Goal: Task Accomplishment & Management: Use online tool/utility

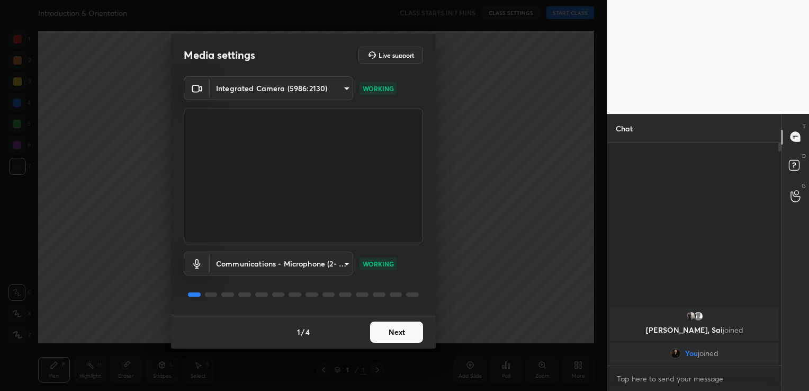
scroll to position [4, 3]
click at [389, 328] on button "Next" at bounding box center [396, 331] width 53 height 21
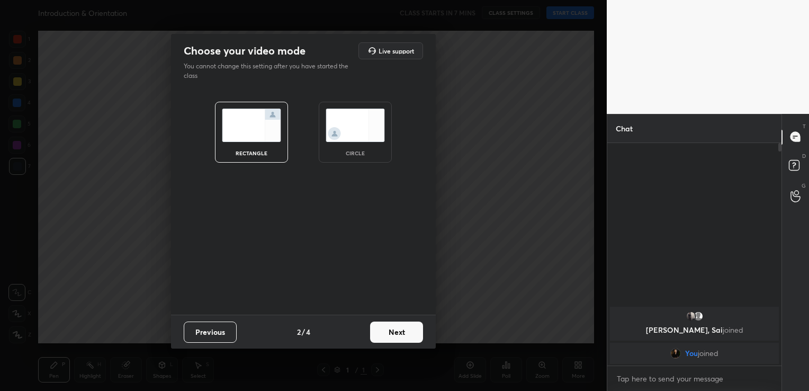
click at [389, 328] on button "Next" at bounding box center [396, 331] width 53 height 21
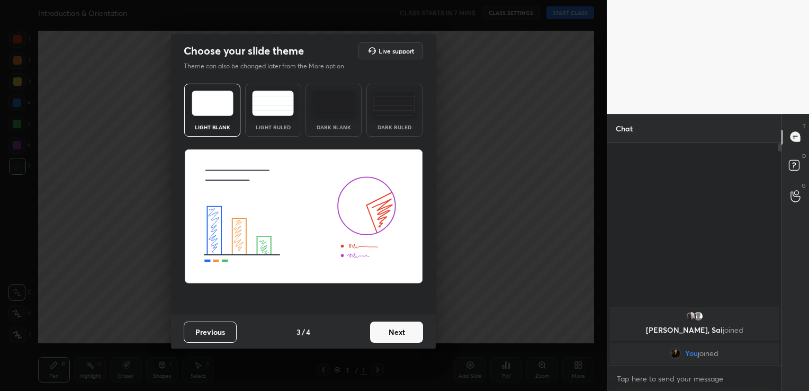
click at [389, 328] on button "Next" at bounding box center [396, 331] width 53 height 21
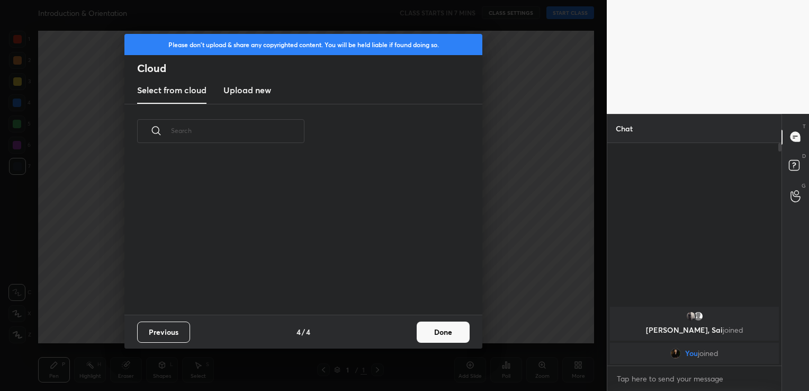
scroll to position [3, 5]
click at [239, 86] on h3 "Upload new" at bounding box center [247, 90] width 48 height 13
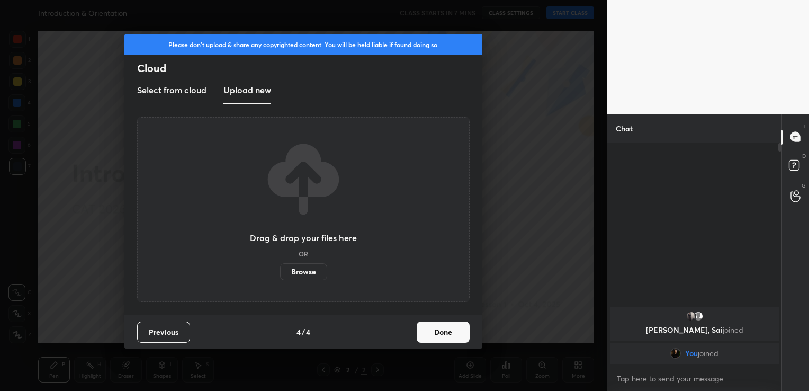
click at [308, 275] on label "Browse" at bounding box center [303, 271] width 47 height 17
click at [280, 275] on input "Browse" at bounding box center [280, 271] width 0 height 17
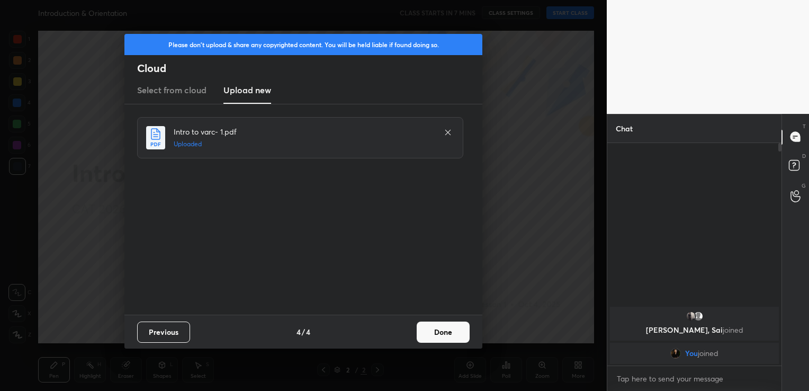
click at [433, 324] on button "Done" at bounding box center [443, 331] width 53 height 21
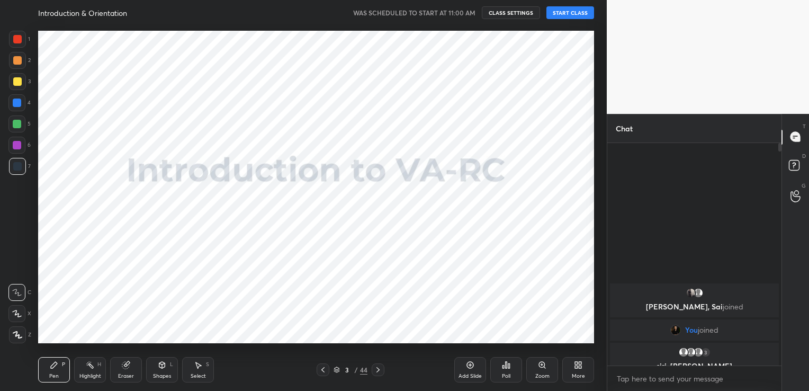
click at [570, 12] on button "START CLASS" at bounding box center [570, 12] width 48 height 13
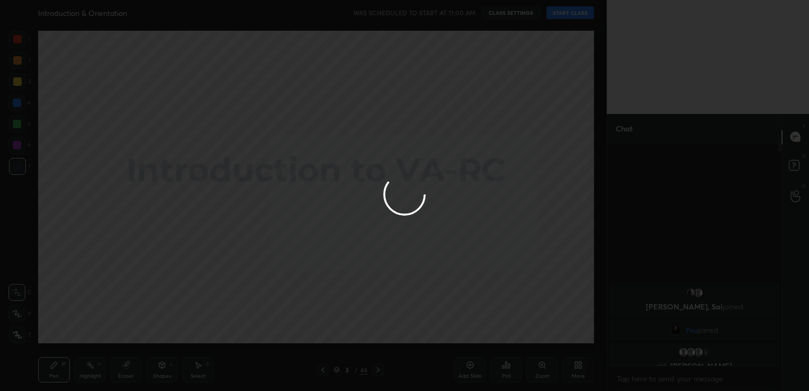
type textarea "x"
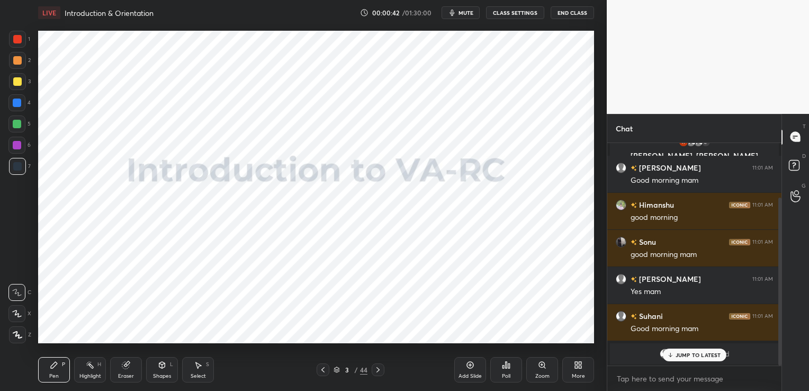
scroll to position [110, 0]
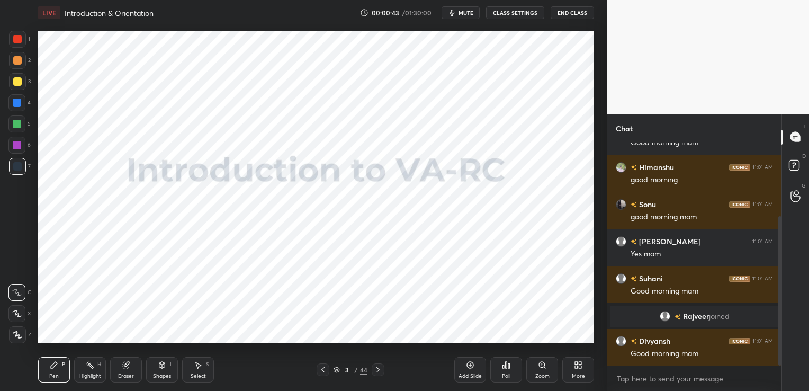
click at [456, 14] on icon "button" at bounding box center [452, 12] width 8 height 8
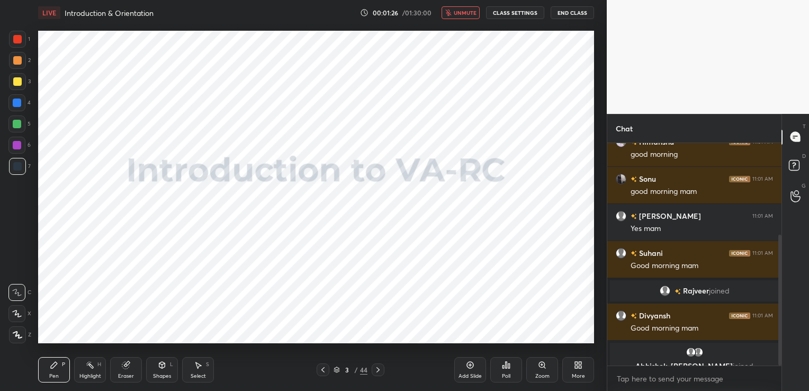
scroll to position [169, 0]
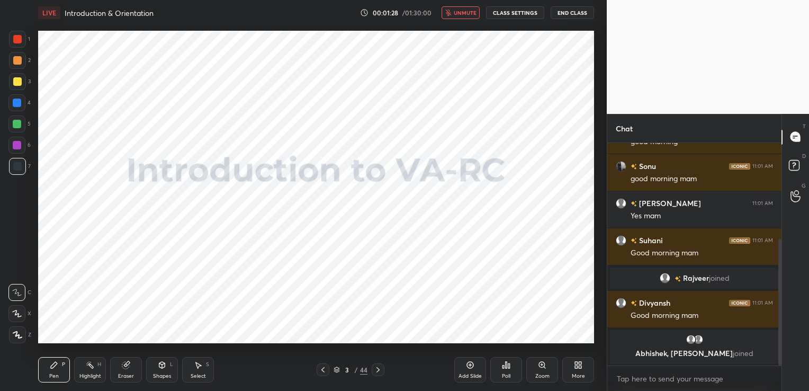
click at [470, 16] on button "unmute" at bounding box center [460, 12] width 38 height 13
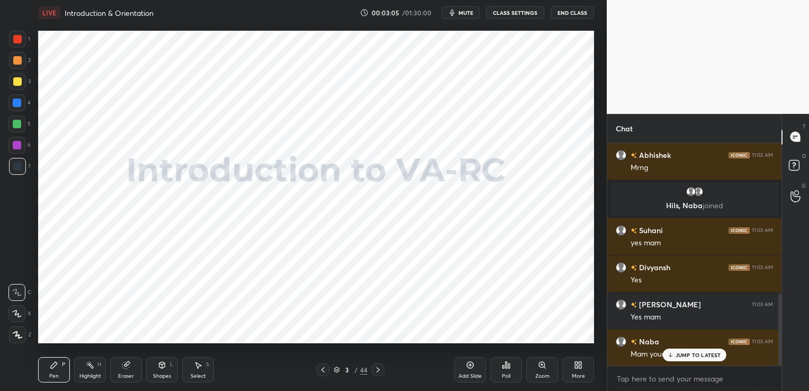
scroll to position [466, 0]
click at [514, 14] on button "CLASS SETTINGS" at bounding box center [515, 12] width 58 height 13
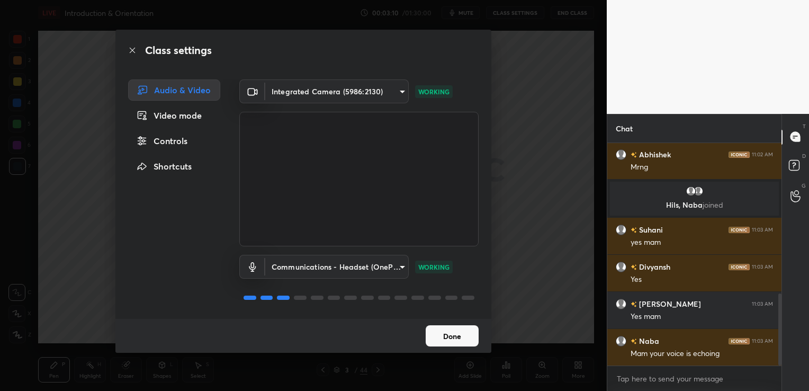
click at [331, 272] on body "1 2 3 4 5 6 7 C X Z C X Z E E Erase all H H LIVE Introduction & Orientation 00:…" at bounding box center [404, 195] width 809 height 391
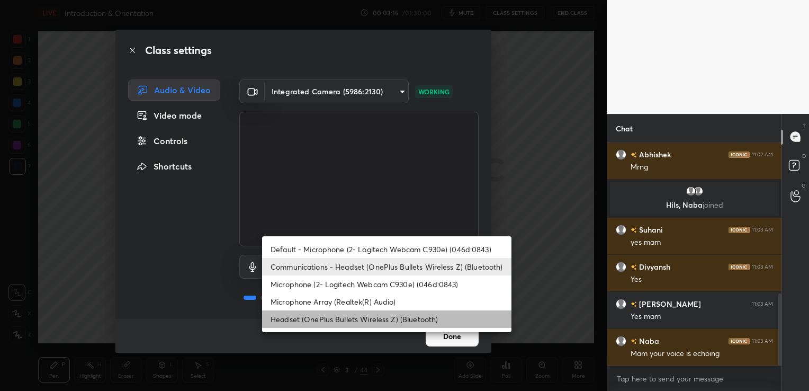
click at [370, 318] on li "Headset (OnePlus Bullets Wireless Z) (Bluetooth)" at bounding box center [386, 318] width 249 height 17
type input "896f1765ec94e78c5aeeea6ccdc1494495ff1d7bde26db773bce8de5174ca06c"
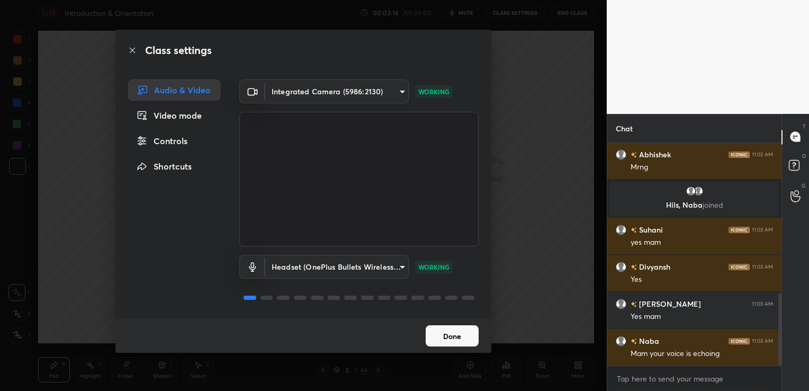
click at [457, 336] on button "Done" at bounding box center [452, 335] width 53 height 21
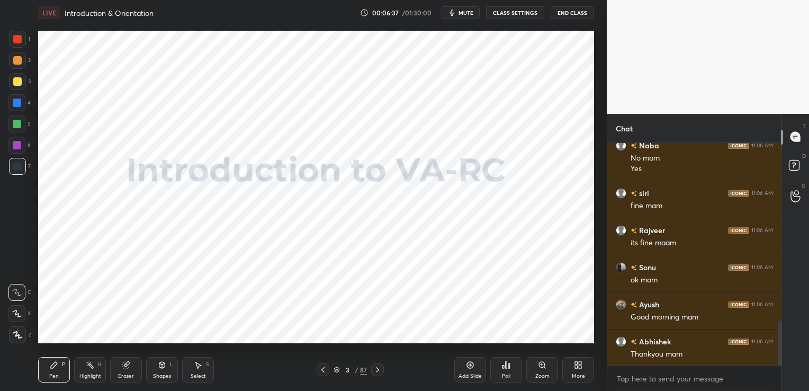
scroll to position [877, 0]
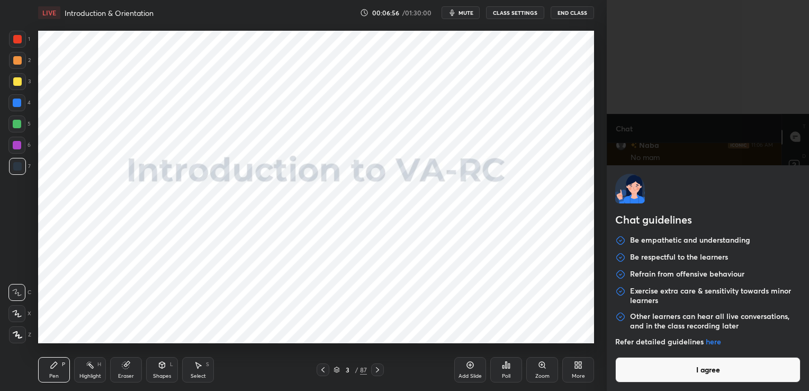
click at [654, 376] on body "1 2 3 4 5 6 7 C X Z C X Z E E Erase all H H LIVE Introduction & Orientation 00:…" at bounding box center [404, 195] width 809 height 391
click at [654, 376] on button "I agree" at bounding box center [707, 369] width 185 height 25
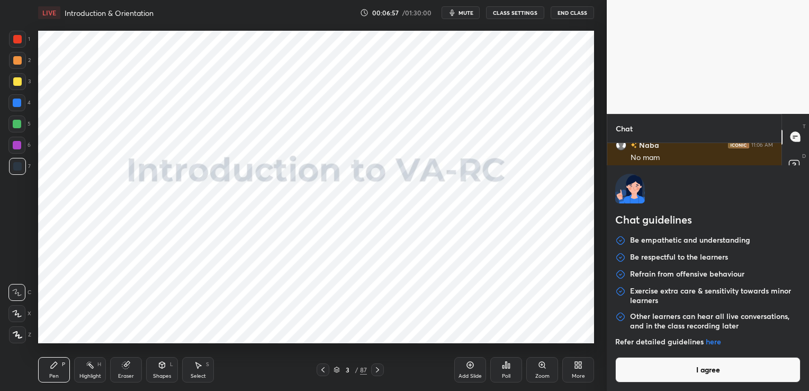
type textarea "x"
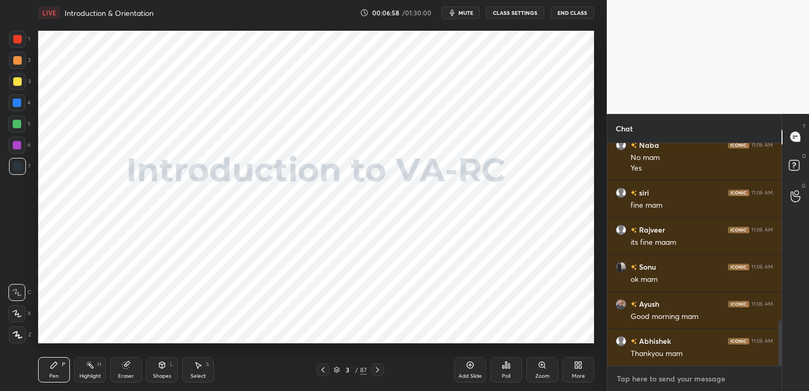
click at [654, 376] on textarea at bounding box center [694, 378] width 157 height 17
paste textarea "[URL][DOMAIN_NAME]"
type textarea "[URL][DOMAIN_NAME]"
type textarea "x"
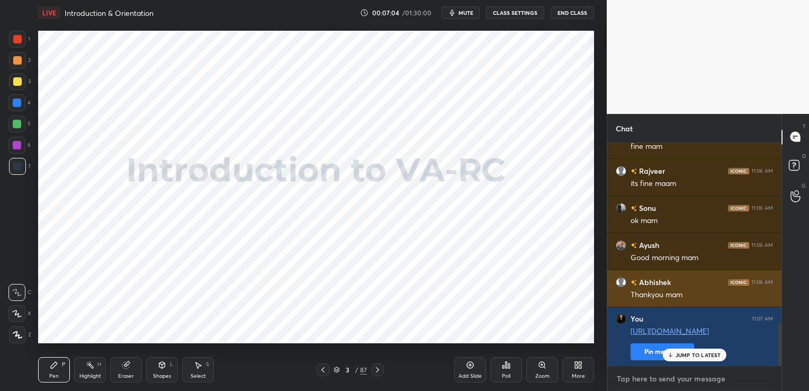
scroll to position [936, 0]
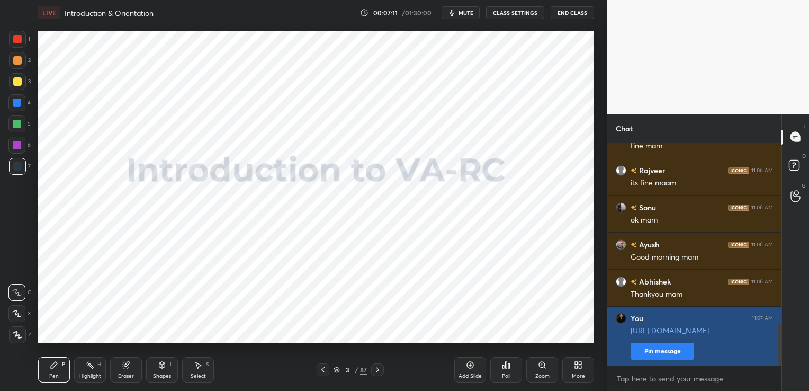
click at [655, 348] on button "Pin message" at bounding box center [662, 350] width 64 height 17
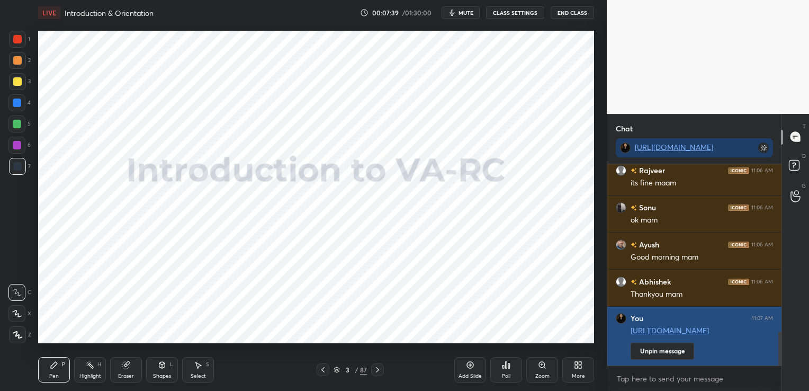
scroll to position [995, 0]
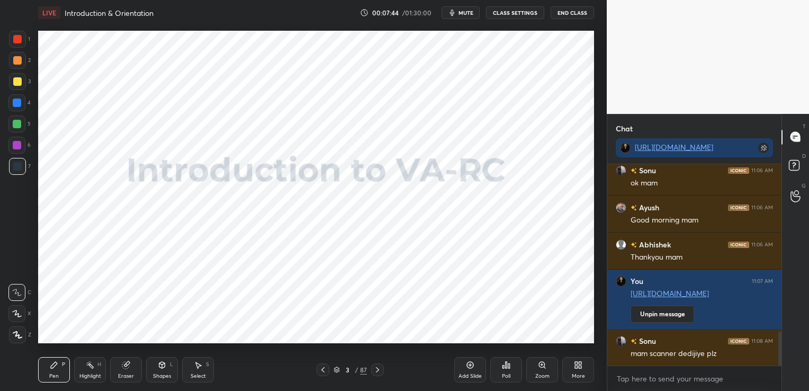
click at [380, 368] on icon at bounding box center [377, 369] width 8 height 8
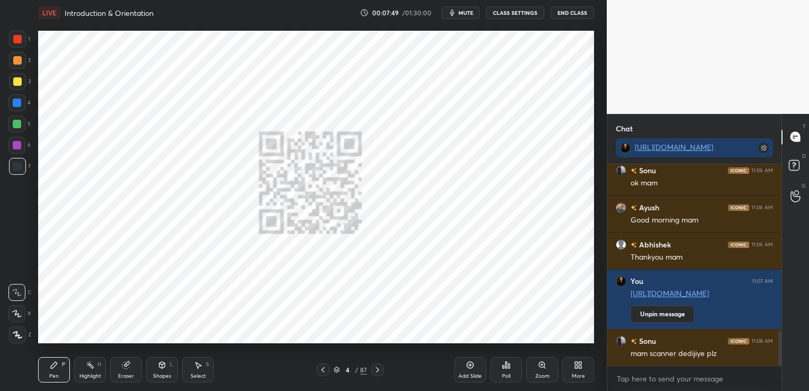
click at [324, 365] on icon at bounding box center [323, 369] width 8 height 8
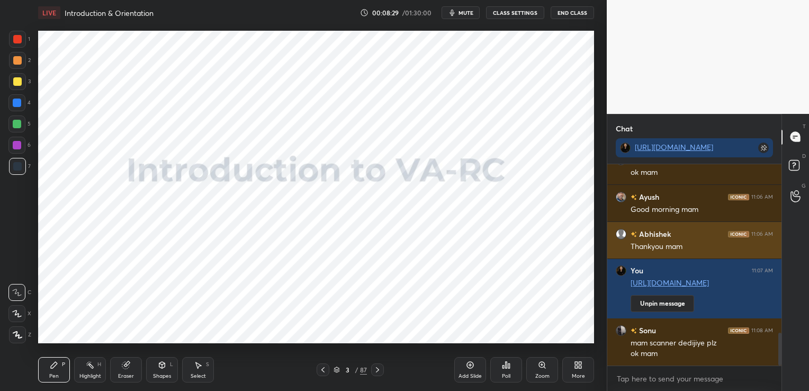
scroll to position [1031, 0]
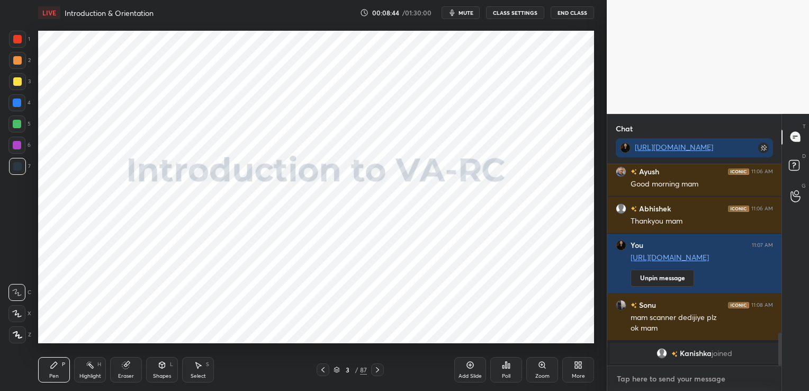
type textarea "x"
click at [684, 372] on textarea at bounding box center [694, 378] width 157 height 17
paste textarea "[URL][DOMAIN_NAME]"
type textarea "[URL][DOMAIN_NAME]"
type textarea "x"
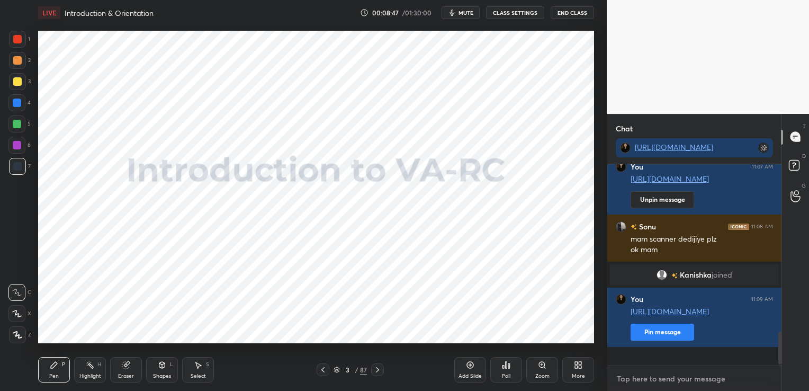
scroll to position [1001, 0]
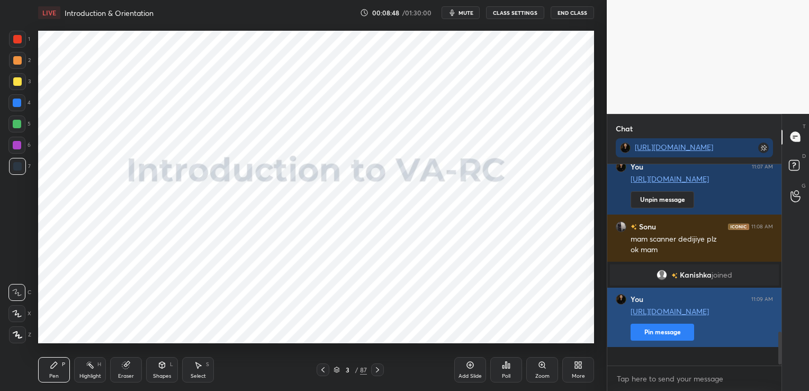
click at [677, 340] on button "Pin message" at bounding box center [662, 331] width 64 height 17
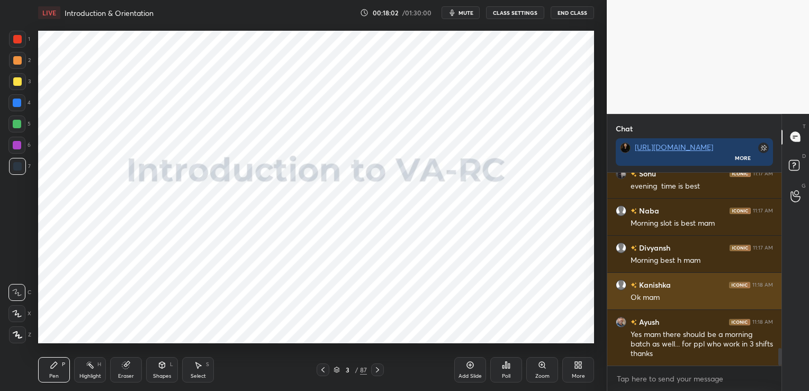
scroll to position [1947, 0]
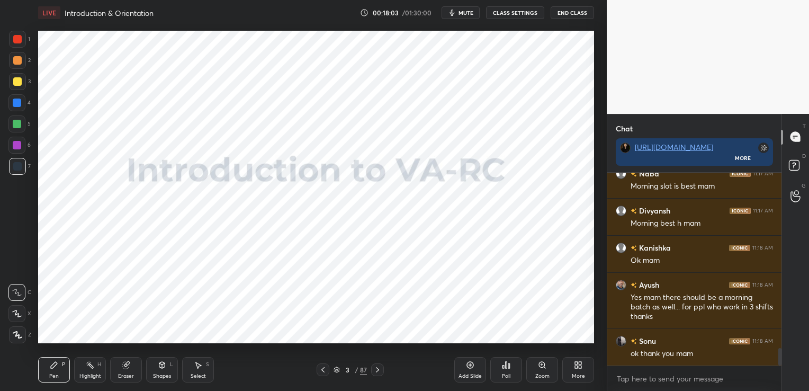
click at [129, 369] on div "Eraser" at bounding box center [126, 369] width 32 height 25
click at [20, 336] on span "Erase all" at bounding box center [17, 334] width 16 height 7
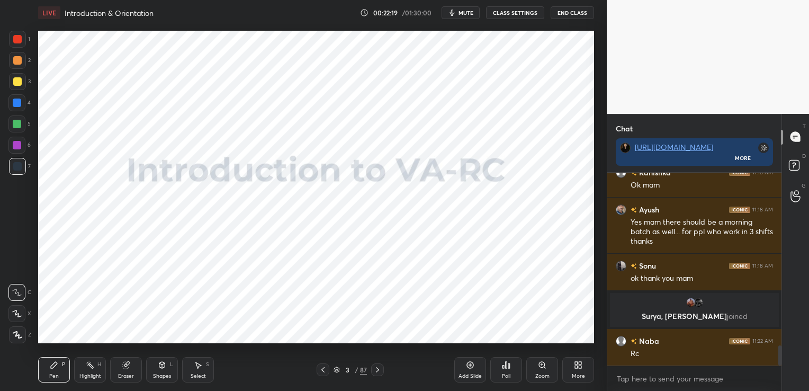
scroll to position [1672, 0]
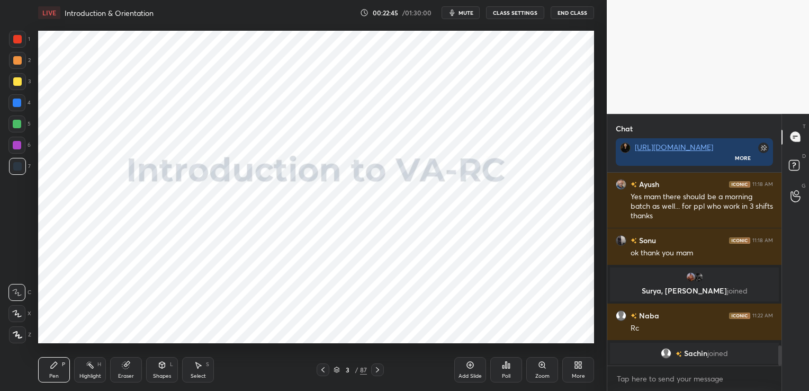
click at [131, 373] on div "Eraser" at bounding box center [126, 375] width 16 height 5
click at [21, 336] on span "Erase all" at bounding box center [17, 334] width 16 height 7
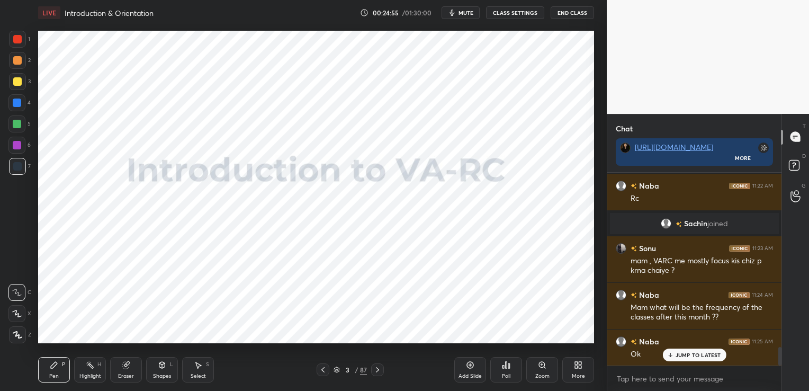
scroll to position [1839, 0]
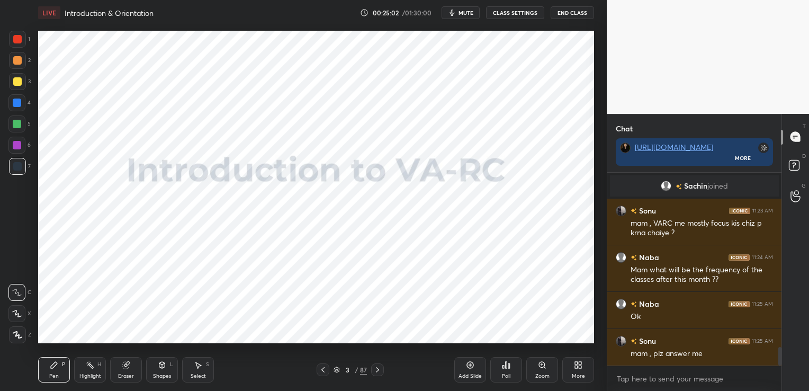
click at [377, 366] on icon at bounding box center [377, 369] width 8 height 8
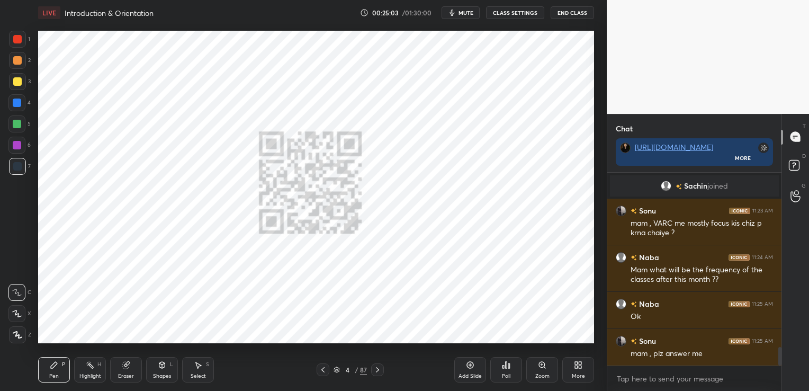
click at [377, 366] on icon at bounding box center [377, 369] width 8 height 8
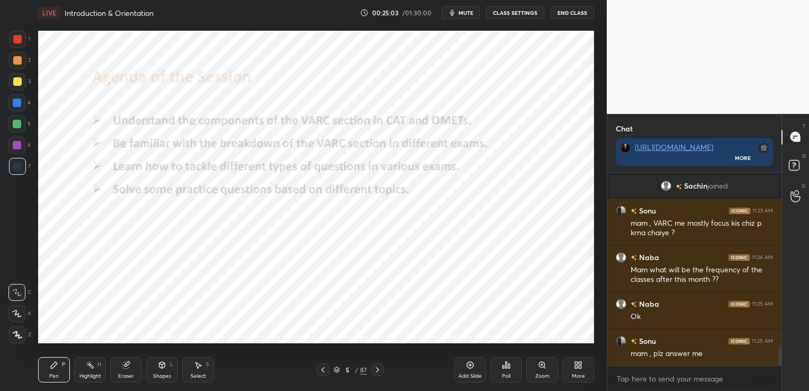
click at [377, 366] on icon at bounding box center [377, 369] width 8 height 8
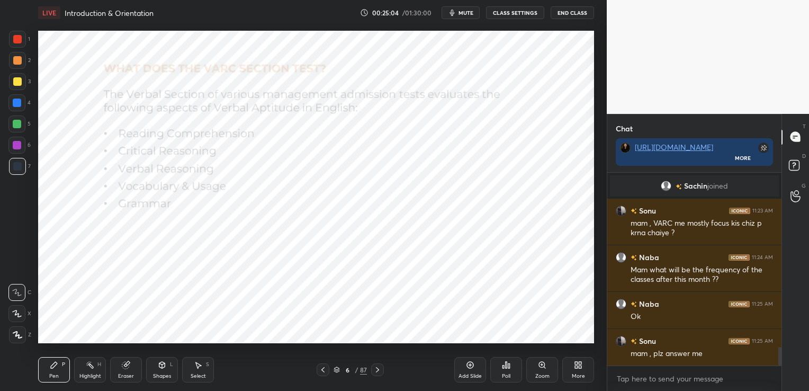
click at [377, 366] on icon at bounding box center [377, 369] width 8 height 8
click at [326, 368] on icon at bounding box center [323, 369] width 8 height 8
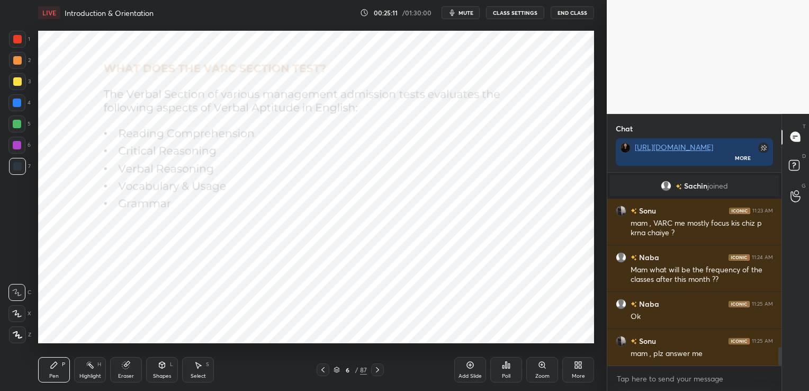
click at [326, 368] on icon at bounding box center [323, 369] width 8 height 8
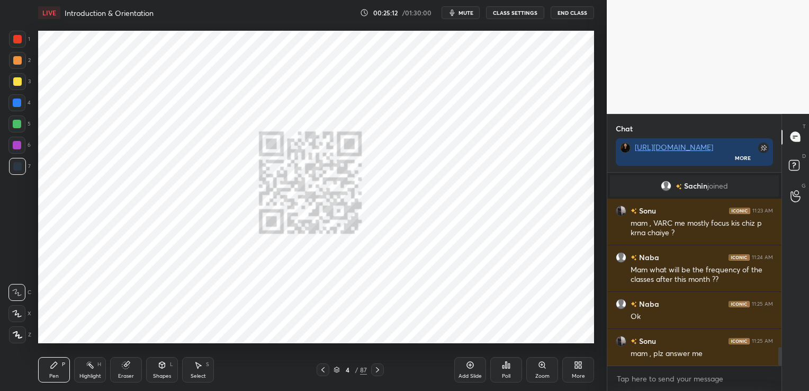
click at [326, 368] on icon at bounding box center [323, 369] width 8 height 8
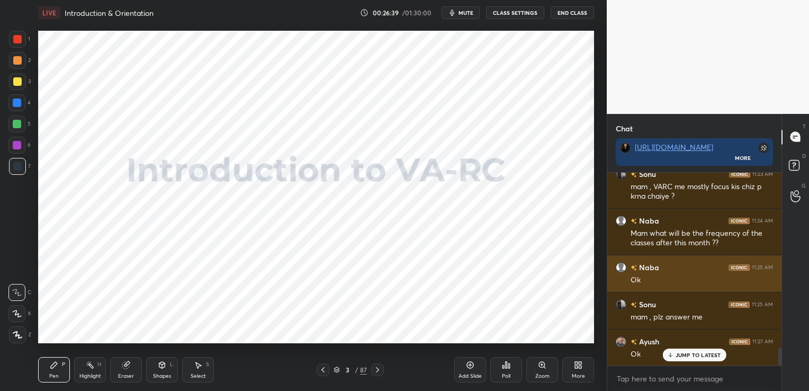
scroll to position [1876, 0]
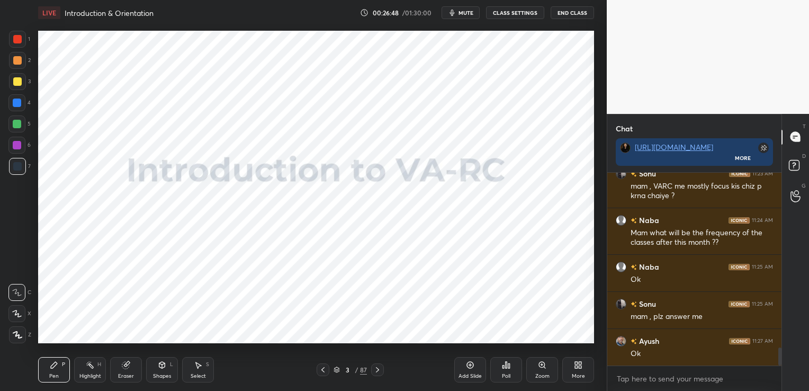
click at [127, 370] on div "Eraser" at bounding box center [126, 369] width 32 height 25
click at [20, 337] on span "Erase all" at bounding box center [17, 334] width 16 height 7
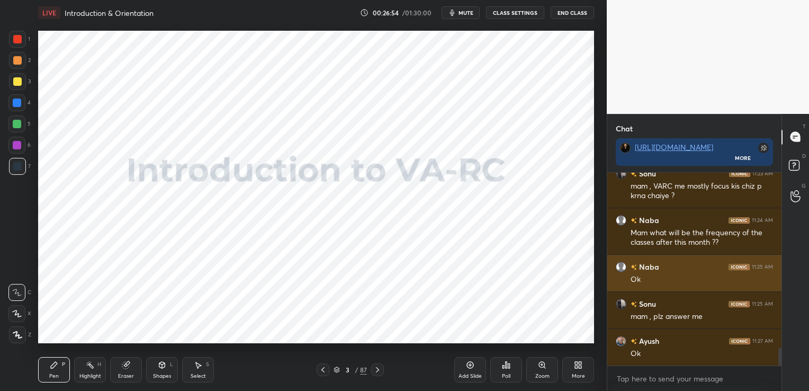
scroll to position [1913, 0]
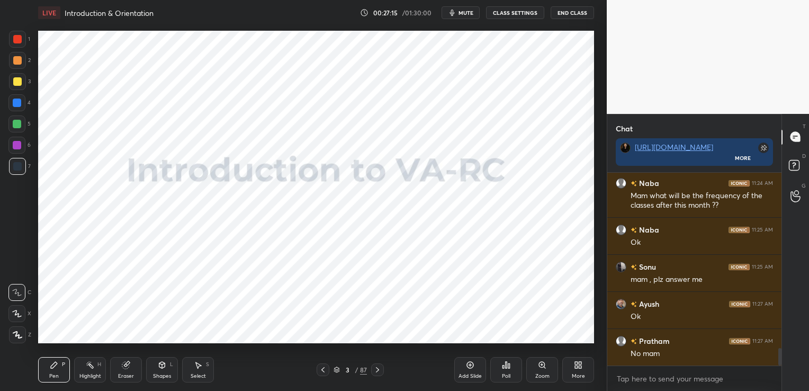
click at [376, 365] on icon at bounding box center [377, 369] width 8 height 8
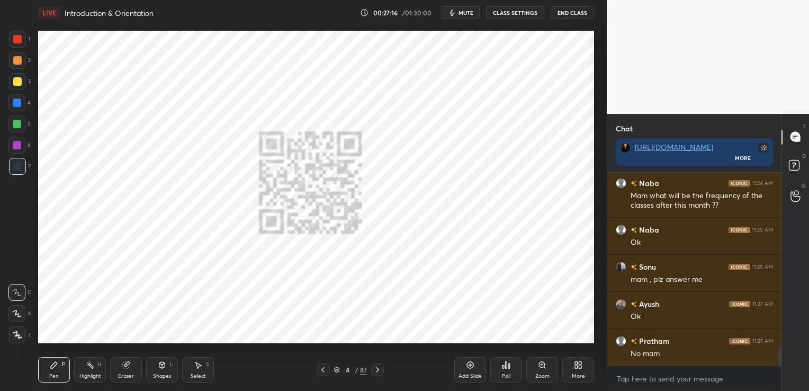
click at [376, 365] on icon at bounding box center [377, 369] width 8 height 8
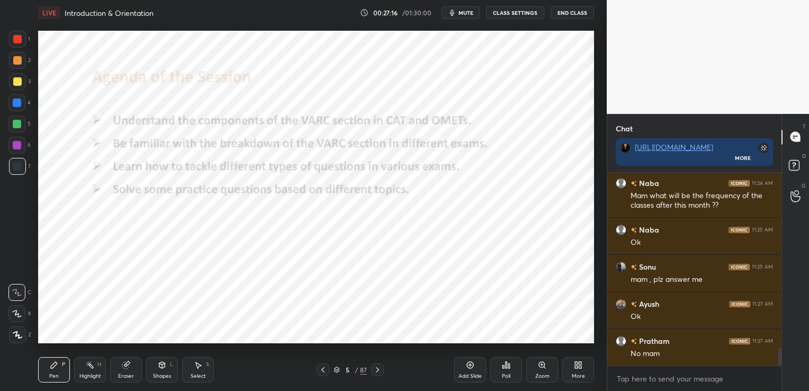
click at [376, 365] on icon at bounding box center [377, 369] width 8 height 8
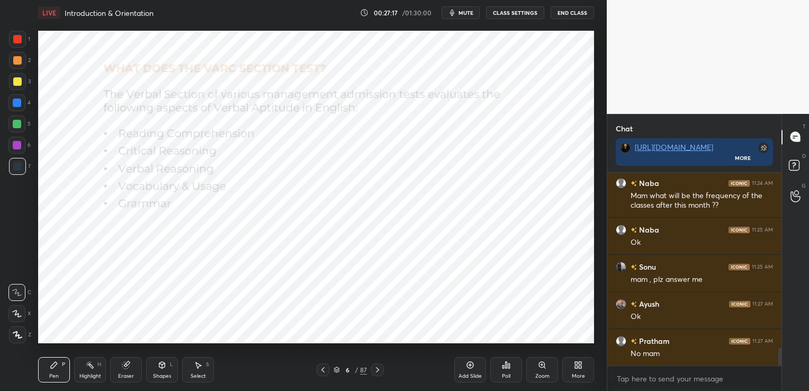
click at [376, 365] on icon at bounding box center [377, 369] width 8 height 8
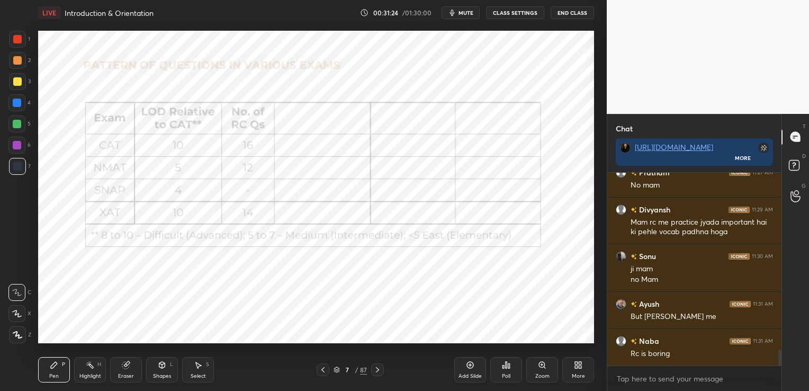
scroll to position [2119, 0]
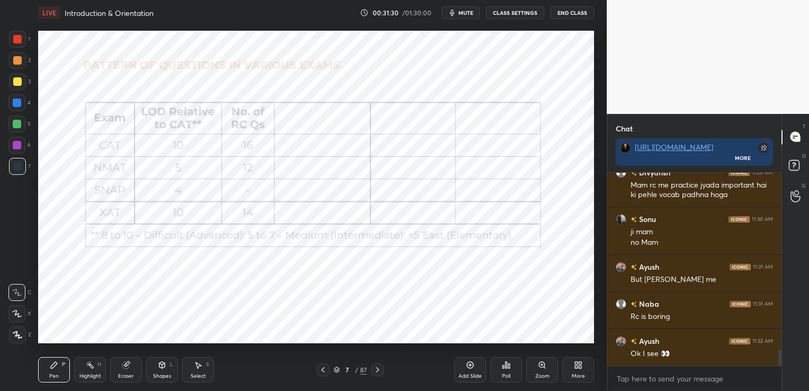
click at [128, 367] on icon at bounding box center [125, 365] width 7 height 7
click at [21, 335] on span "Erase all" at bounding box center [17, 334] width 16 height 7
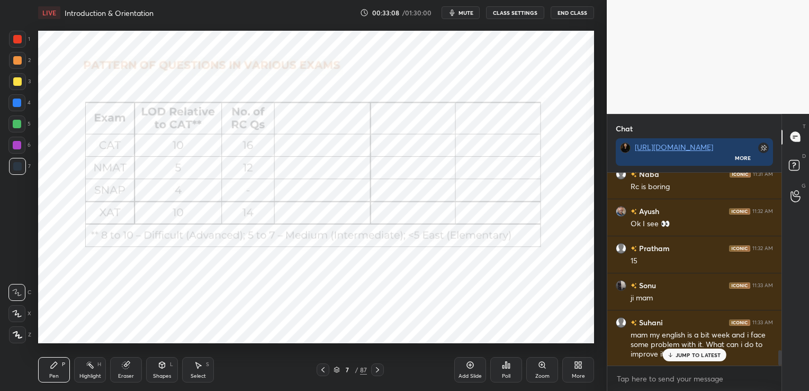
scroll to position [2249, 0]
click at [121, 377] on div "Eraser" at bounding box center [126, 375] width 16 height 5
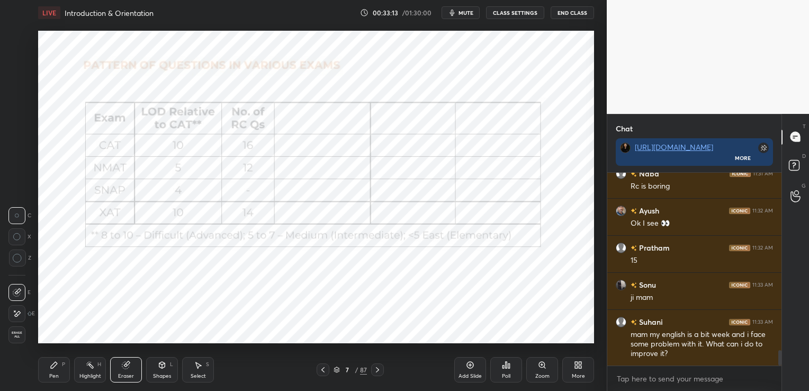
click at [21, 333] on span "Erase all" at bounding box center [17, 334] width 16 height 7
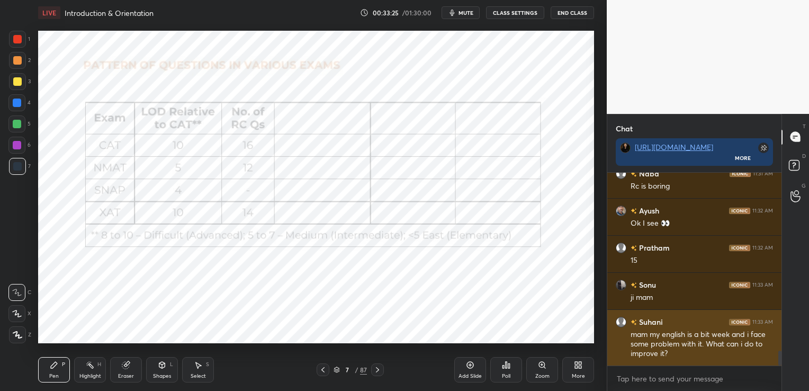
scroll to position [2286, 0]
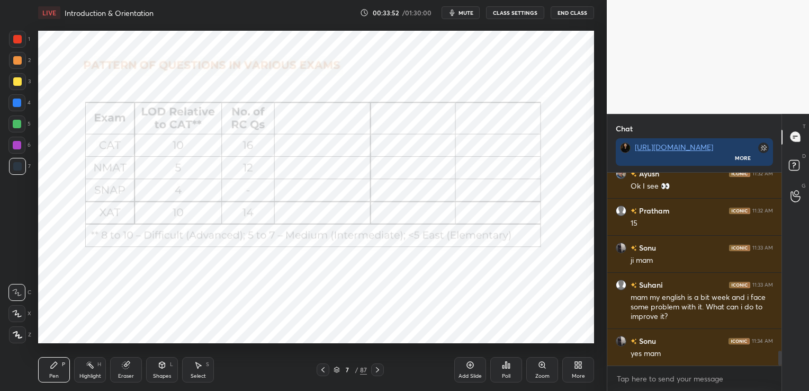
click at [132, 364] on div "Eraser" at bounding box center [126, 369] width 32 height 25
click at [22, 335] on span "Erase all" at bounding box center [17, 334] width 16 height 7
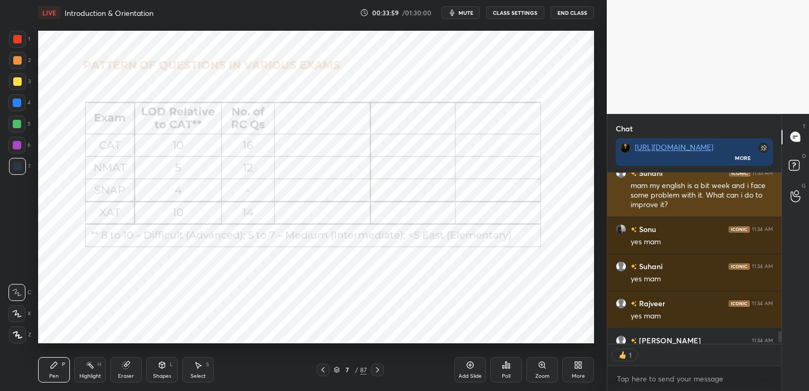
scroll to position [2456, 0]
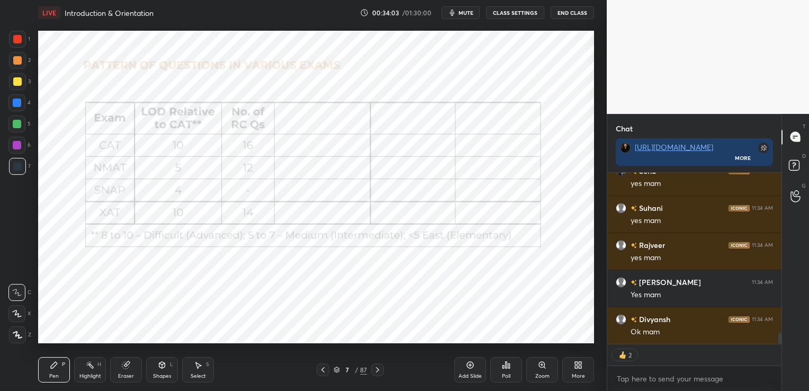
click at [336, 370] on icon at bounding box center [336, 370] width 5 height 2
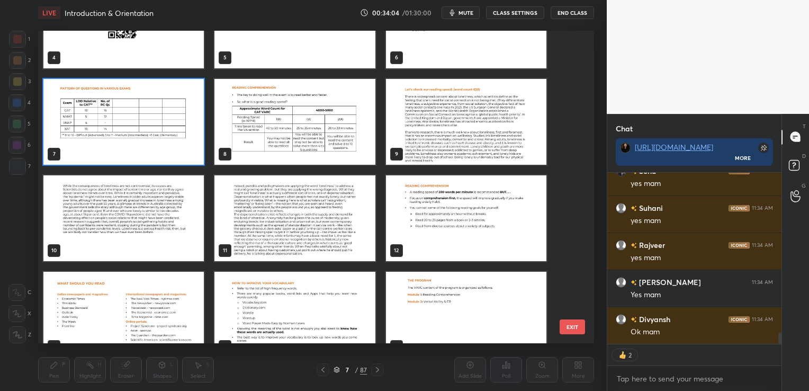
scroll to position [159, 0]
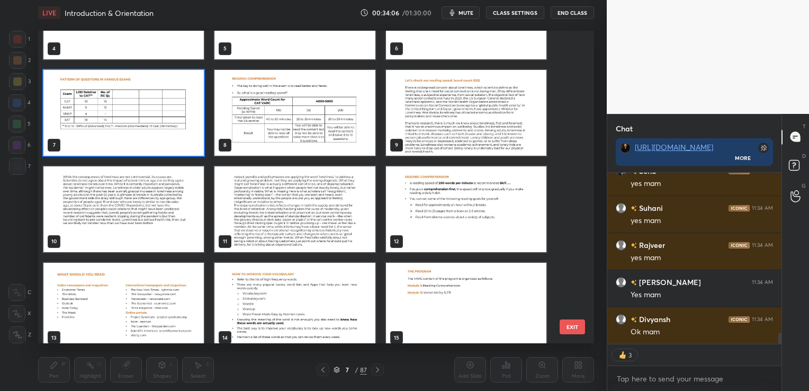
click at [462, 102] on img "grid" at bounding box center [466, 112] width 160 height 86
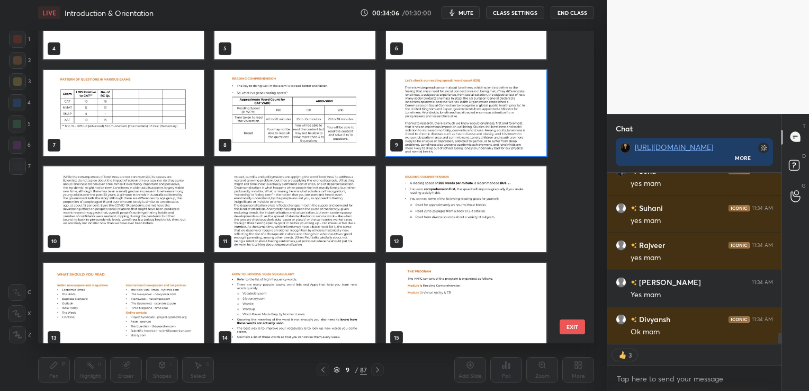
click at [462, 102] on img "grid" at bounding box center [466, 112] width 160 height 86
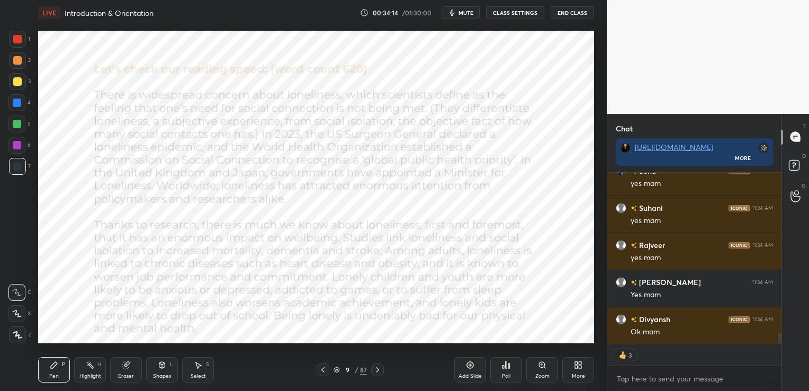
click at [378, 367] on icon at bounding box center [377, 369] width 8 height 8
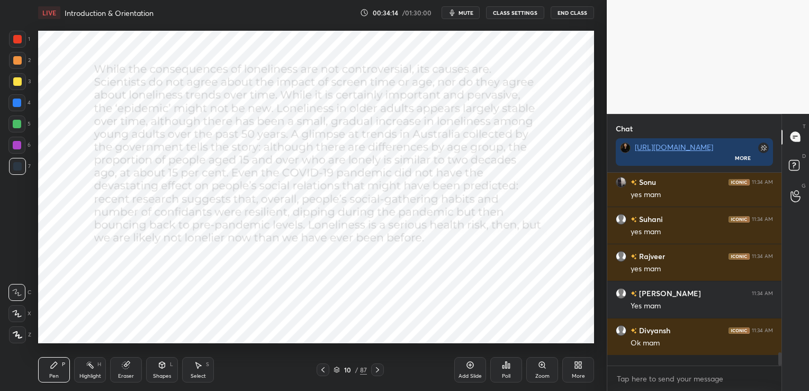
scroll to position [2434, 0]
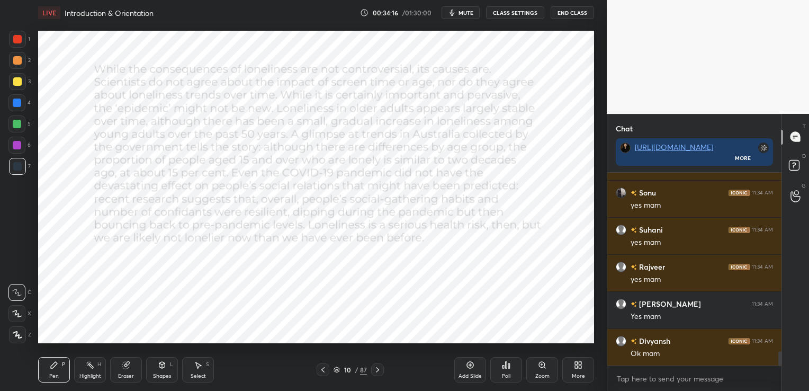
click at [378, 367] on icon at bounding box center [377, 369] width 8 height 8
click at [373, 368] on icon at bounding box center [377, 369] width 8 height 8
click at [320, 372] on icon at bounding box center [323, 369] width 8 height 8
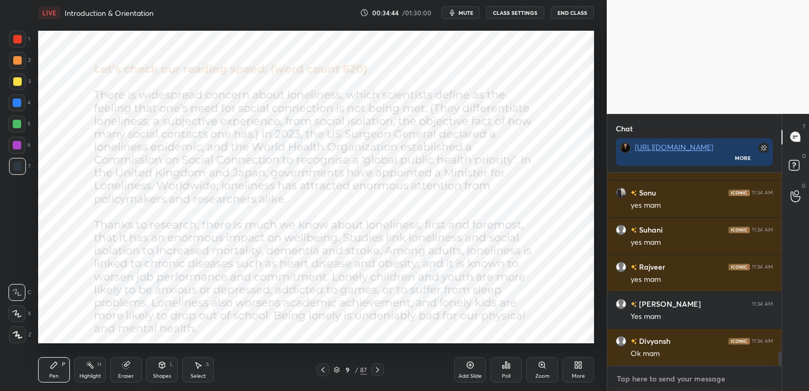
type textarea "x"
click at [686, 380] on textarea at bounding box center [694, 378] width 157 height 17
paste textarea "[URL][DOMAIN_NAME]"
type textarea "[URL][DOMAIN_NAME]"
type textarea "x"
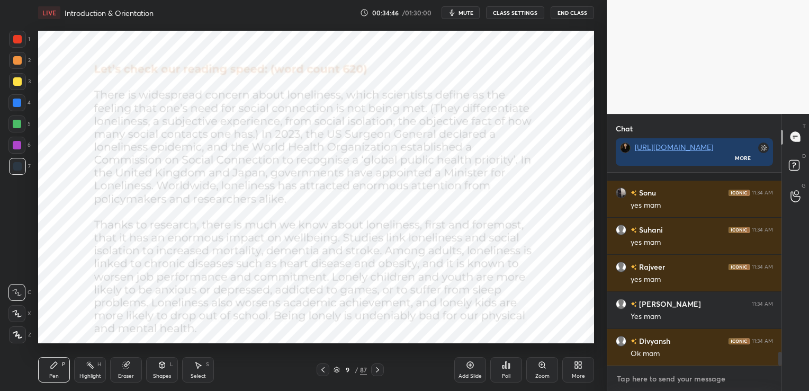
scroll to position [2493, 0]
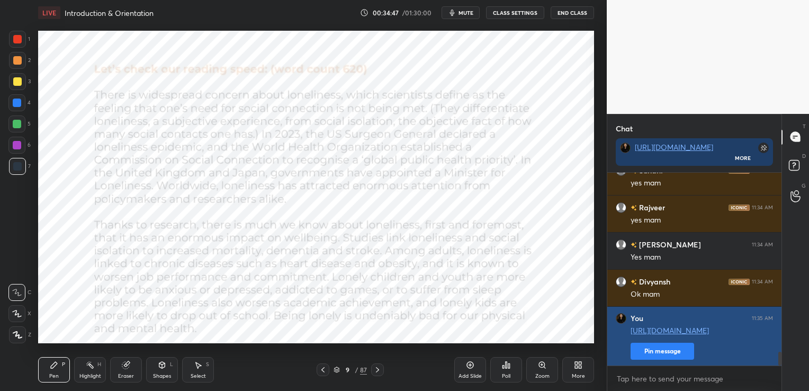
click at [664, 354] on button "Pin message" at bounding box center [662, 350] width 64 height 17
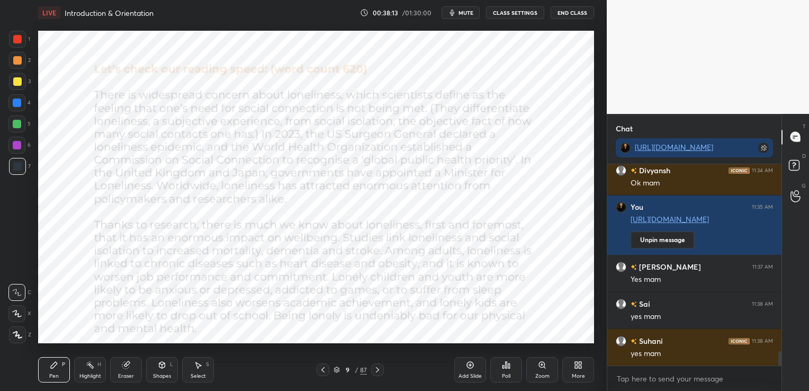
scroll to position [2633, 0]
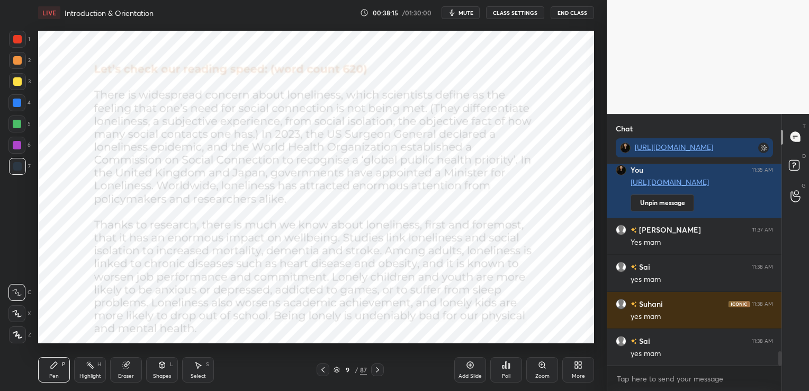
click at [375, 369] on icon at bounding box center [377, 369] width 8 height 8
click at [321, 369] on icon at bounding box center [323, 369] width 8 height 8
click at [324, 368] on icon at bounding box center [323, 369] width 8 height 8
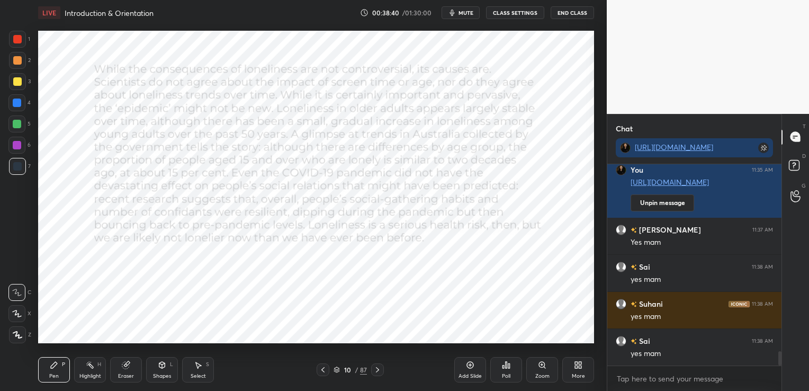
click at [324, 368] on icon at bounding box center [323, 369] width 8 height 8
click at [375, 368] on icon at bounding box center [377, 369] width 8 height 8
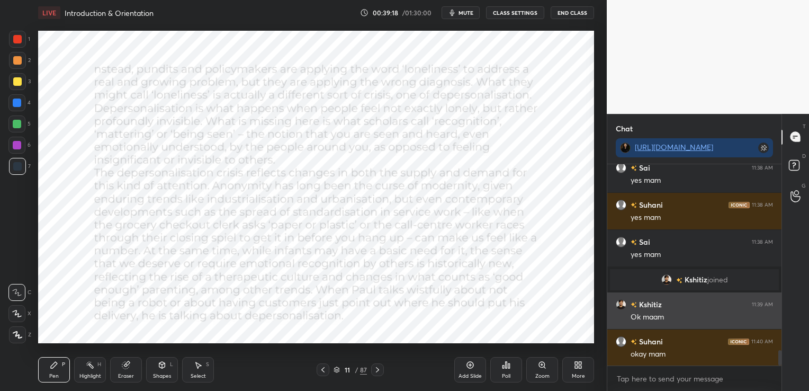
scroll to position [2452, 0]
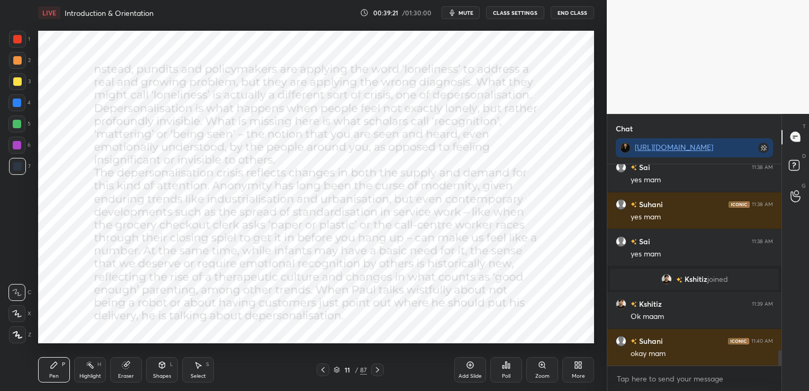
click at [126, 371] on div "Eraser" at bounding box center [126, 369] width 32 height 25
click at [21, 336] on span "Erase all" at bounding box center [17, 334] width 16 height 7
click at [471, 10] on span "mute" at bounding box center [465, 12] width 15 height 7
click at [324, 368] on icon at bounding box center [323, 369] width 8 height 8
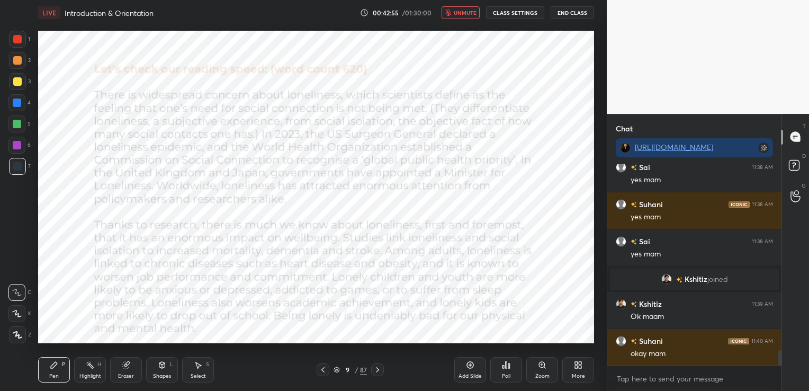
click at [130, 365] on icon at bounding box center [126, 364] width 8 height 8
click at [16, 332] on span "Erase all" at bounding box center [17, 334] width 16 height 7
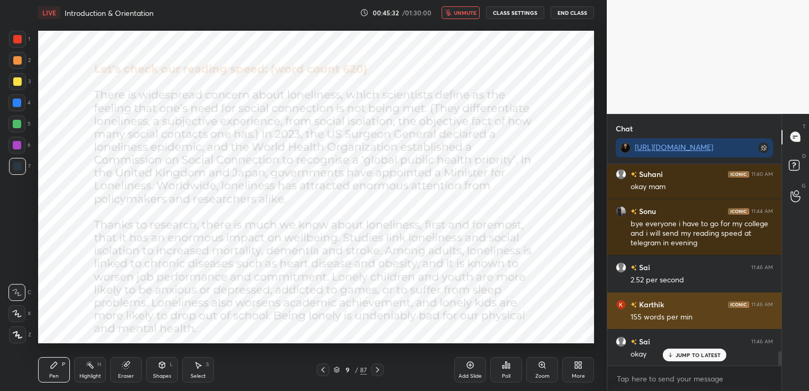
scroll to position [2619, 0]
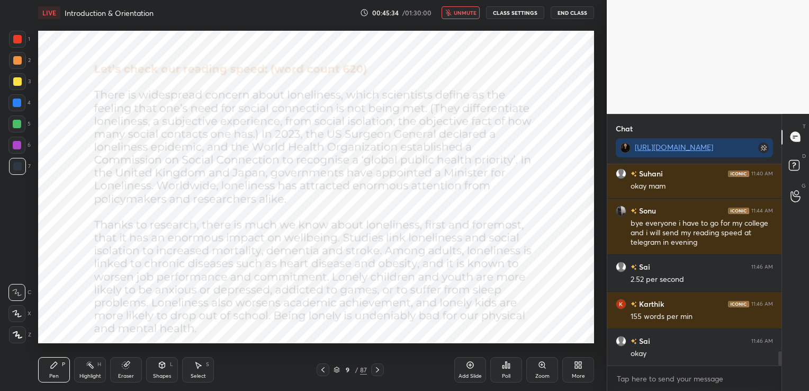
click at [335, 368] on icon at bounding box center [336, 369] width 6 height 6
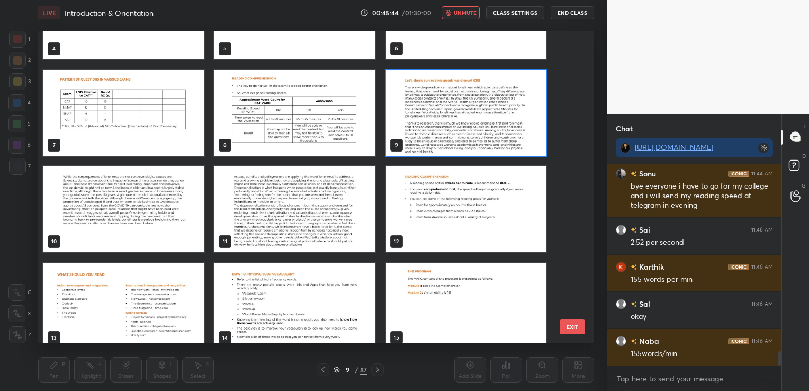
scroll to position [106, 0]
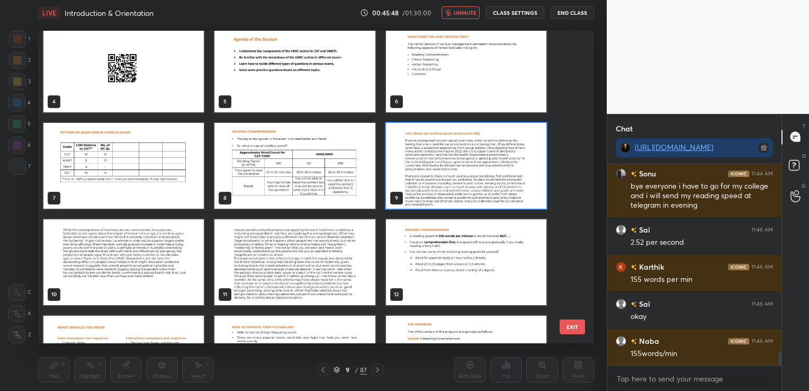
click at [320, 178] on img "grid" at bounding box center [294, 165] width 160 height 86
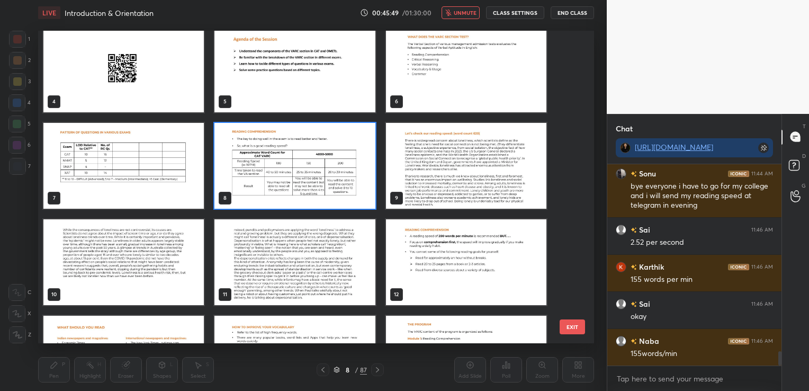
click at [320, 178] on img "grid" at bounding box center [294, 165] width 160 height 86
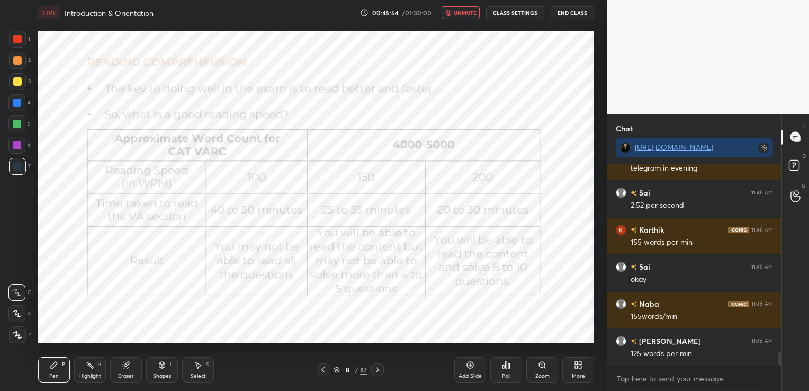
scroll to position [2731, 0]
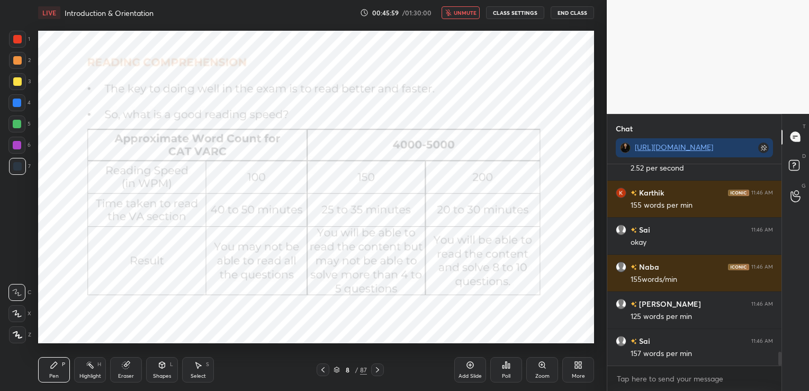
click at [463, 10] on span "unmute" at bounding box center [465, 12] width 23 height 7
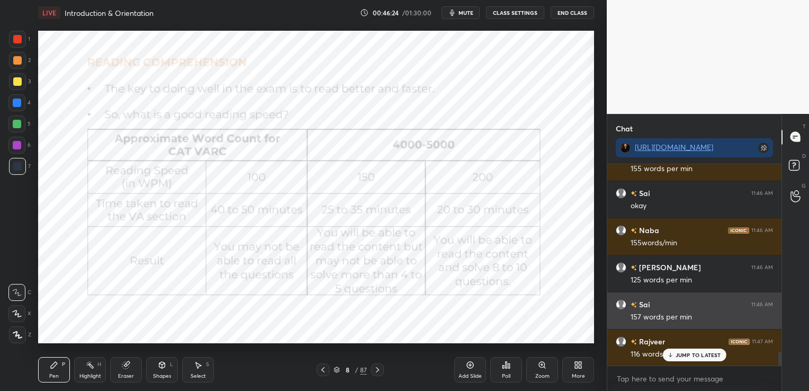
scroll to position [2768, 0]
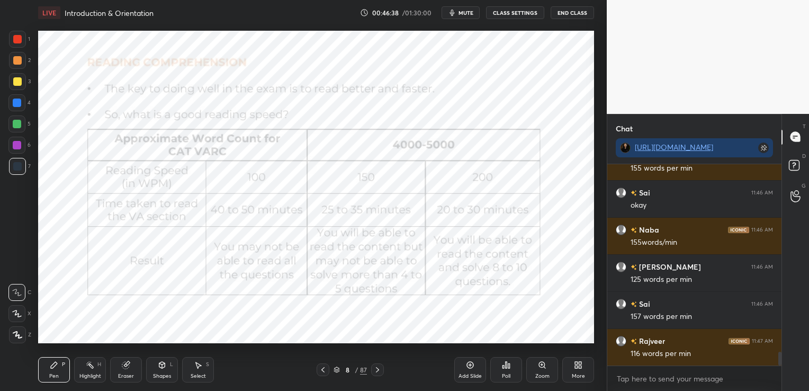
click at [335, 369] on icon at bounding box center [336, 369] width 6 height 6
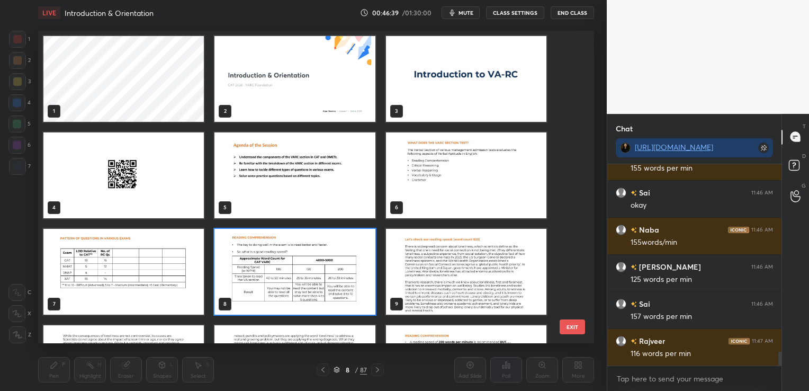
scroll to position [310, 550]
click at [460, 257] on img "grid" at bounding box center [466, 271] width 160 height 86
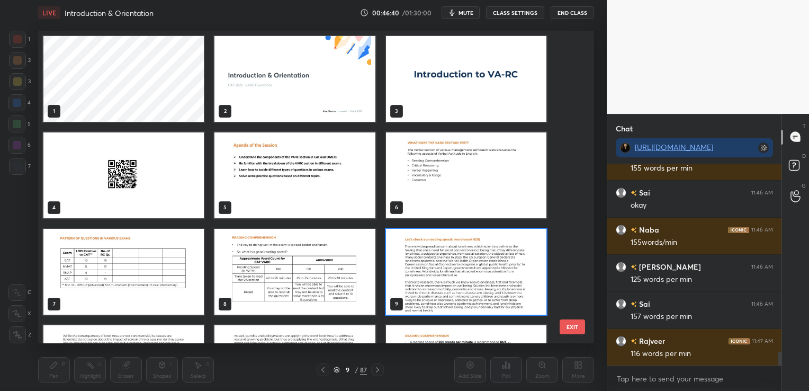
click at [460, 257] on img "grid" at bounding box center [466, 271] width 160 height 86
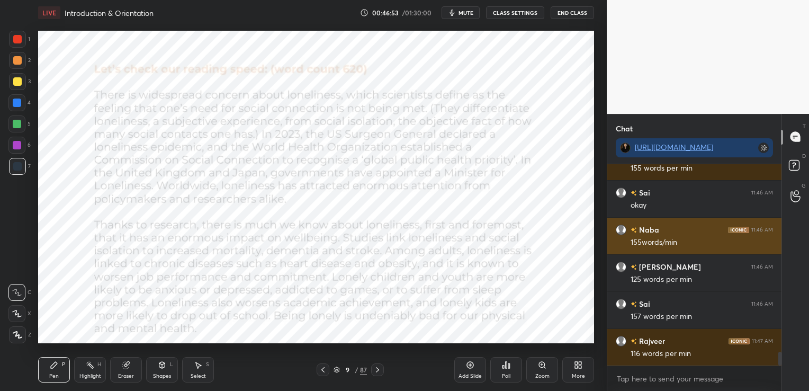
scroll to position [2805, 0]
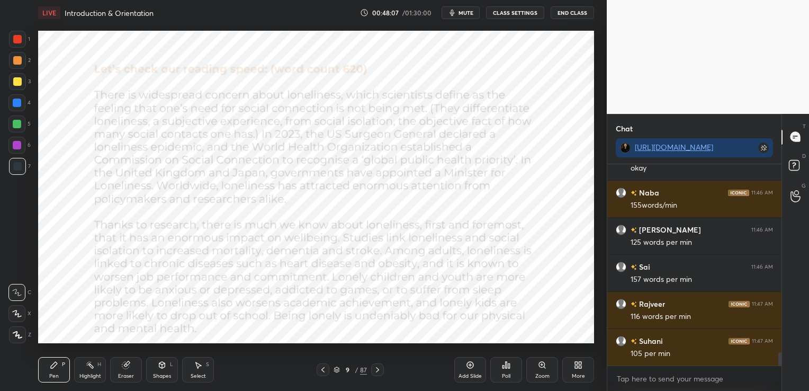
click at [335, 369] on icon at bounding box center [336, 369] width 6 height 6
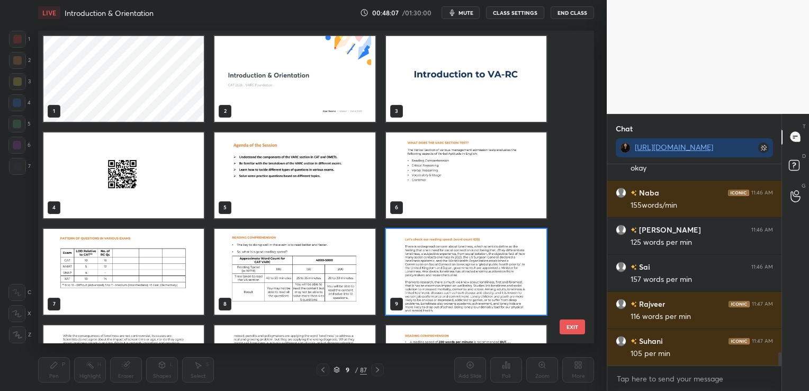
scroll to position [310, 550]
click at [325, 254] on img "grid" at bounding box center [294, 271] width 160 height 86
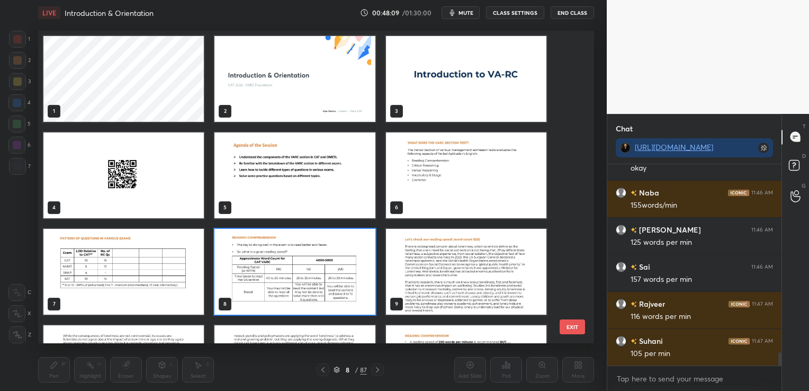
click at [325, 254] on img "grid" at bounding box center [294, 271] width 160 height 86
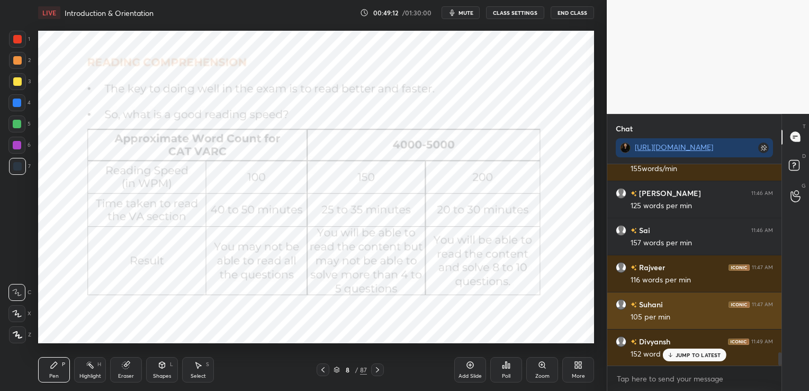
scroll to position [2842, 0]
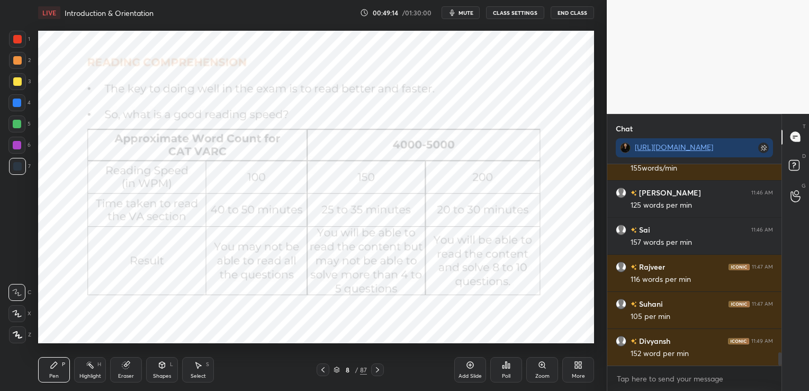
click at [133, 366] on div "Eraser" at bounding box center [126, 369] width 32 height 25
click at [15, 332] on span "Erase all" at bounding box center [17, 334] width 16 height 7
click at [473, 11] on span "mute" at bounding box center [465, 12] width 15 height 7
click at [474, 14] on span "unmute" at bounding box center [465, 12] width 23 height 7
click at [334, 371] on icon at bounding box center [336, 372] width 5 height 2
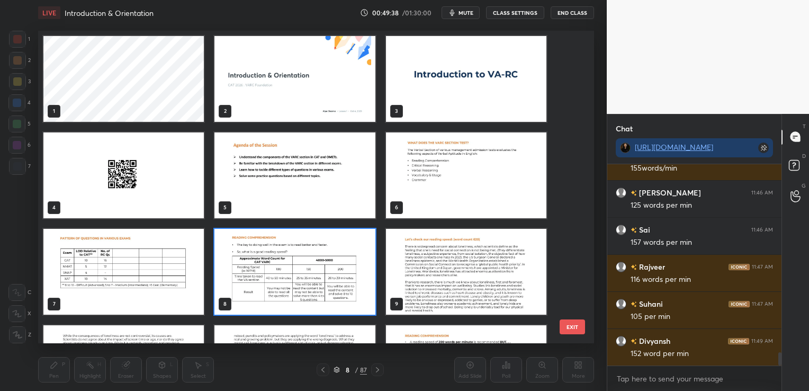
scroll to position [310, 550]
click at [460, 276] on img "grid" at bounding box center [466, 271] width 160 height 86
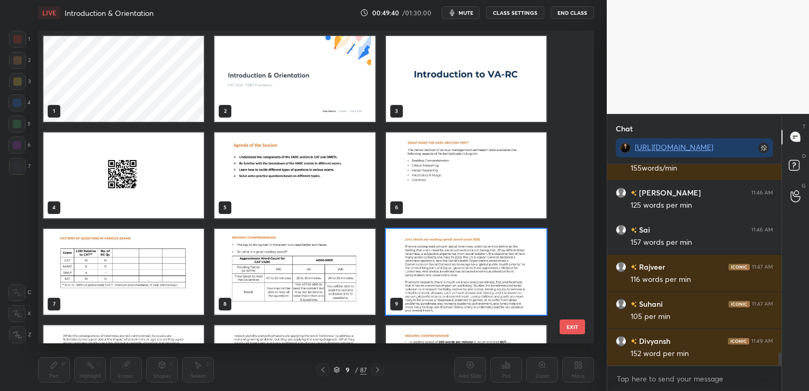
click at [460, 276] on img "grid" at bounding box center [466, 271] width 160 height 86
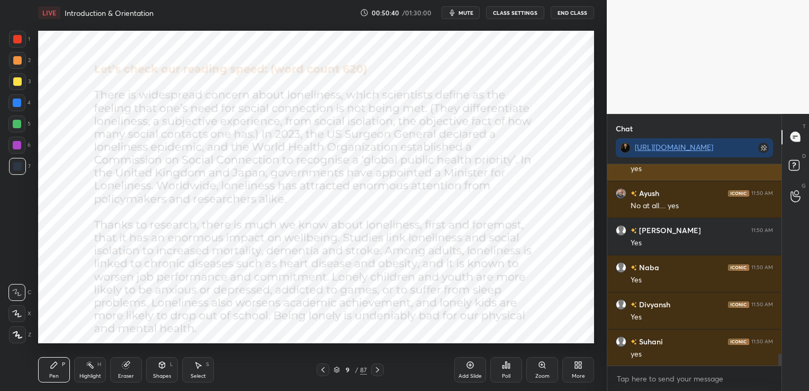
scroll to position [3323, 0]
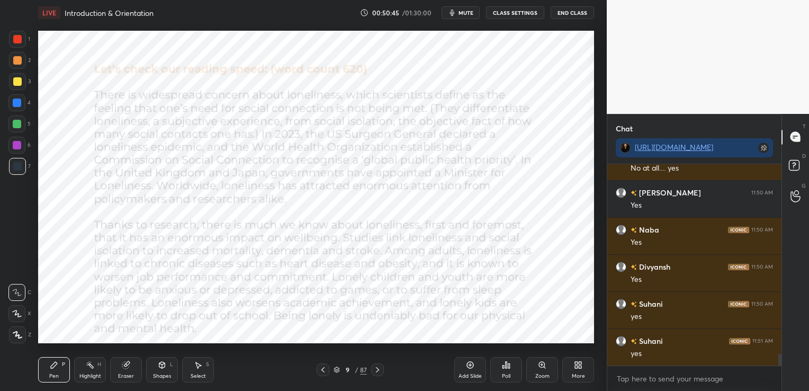
click at [123, 365] on icon at bounding box center [125, 365] width 7 height 7
click at [21, 331] on span "Erase all" at bounding box center [17, 334] width 16 height 7
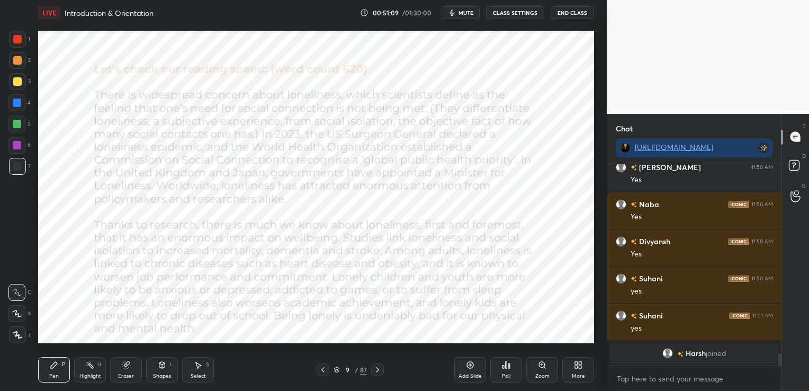
click at [131, 364] on div "Eraser" at bounding box center [126, 369] width 32 height 25
click at [20, 337] on span "Erase all" at bounding box center [17, 334] width 16 height 7
click at [132, 368] on div "Eraser" at bounding box center [126, 369] width 32 height 25
click at [19, 336] on span "Erase all" at bounding box center [17, 334] width 16 height 7
click at [320, 367] on icon at bounding box center [323, 369] width 8 height 8
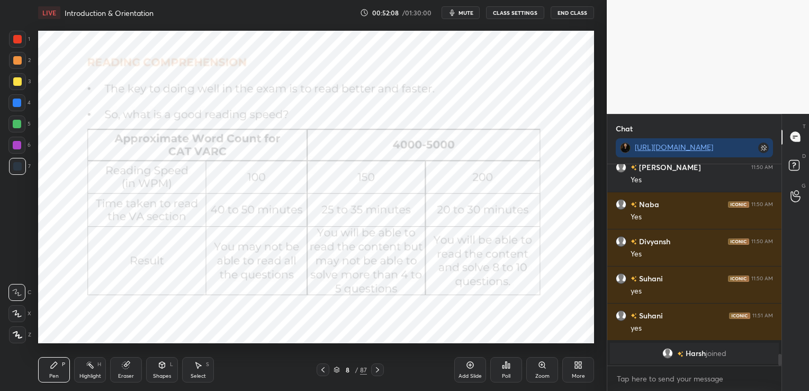
click at [471, 364] on icon at bounding box center [470, 364] width 8 height 8
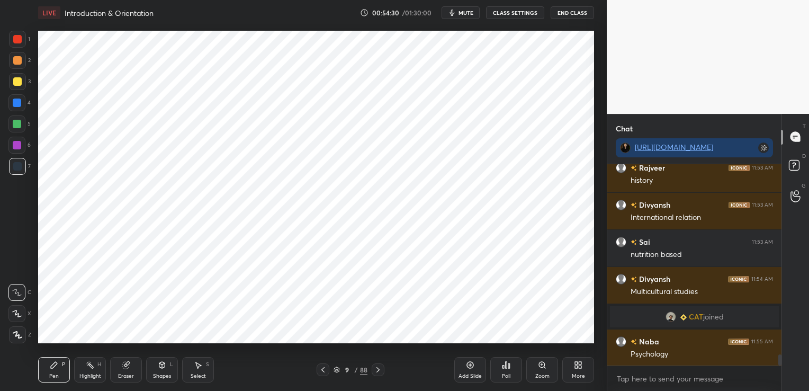
scroll to position [3385, 0]
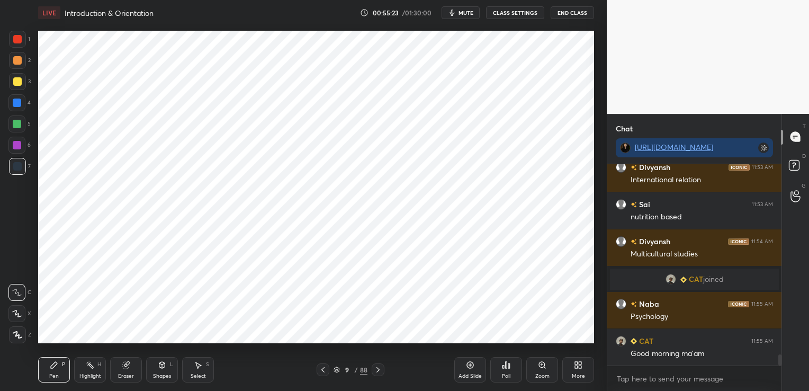
click at [376, 372] on icon at bounding box center [378, 369] width 8 height 8
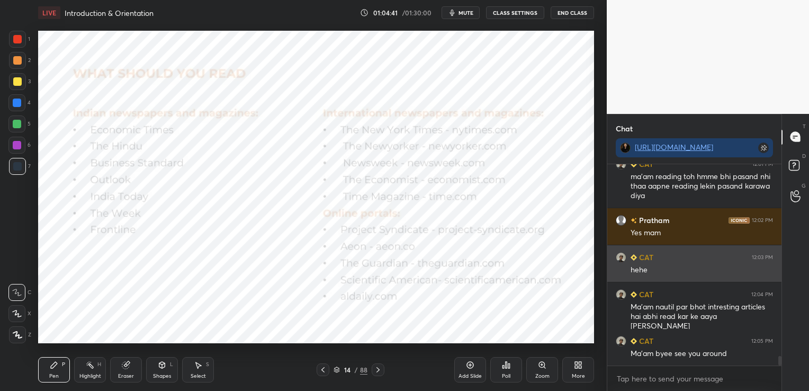
scroll to position [4111, 0]
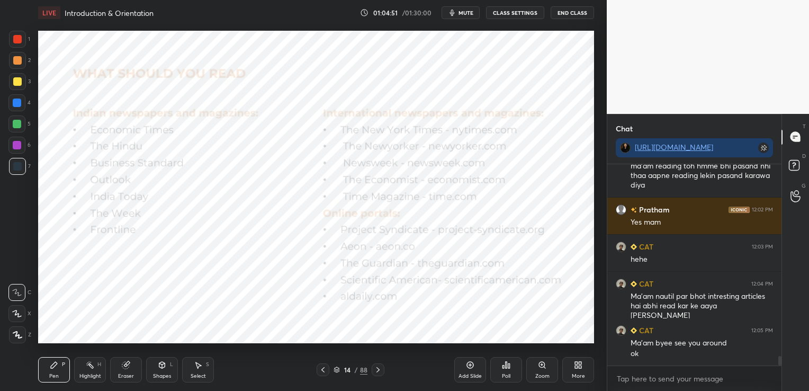
click at [322, 371] on icon at bounding box center [323, 369] width 8 height 8
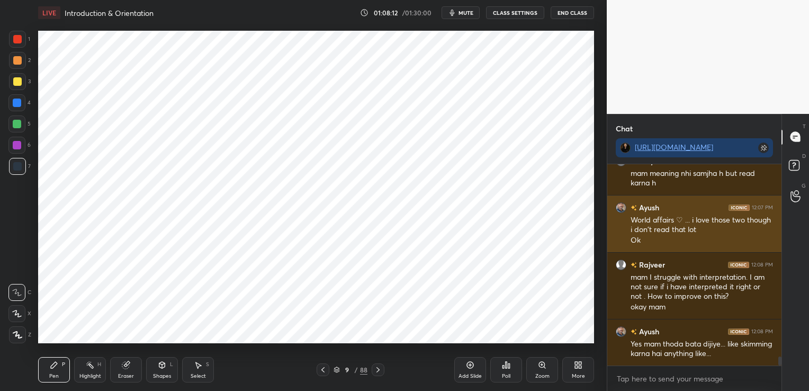
scroll to position [4412, 0]
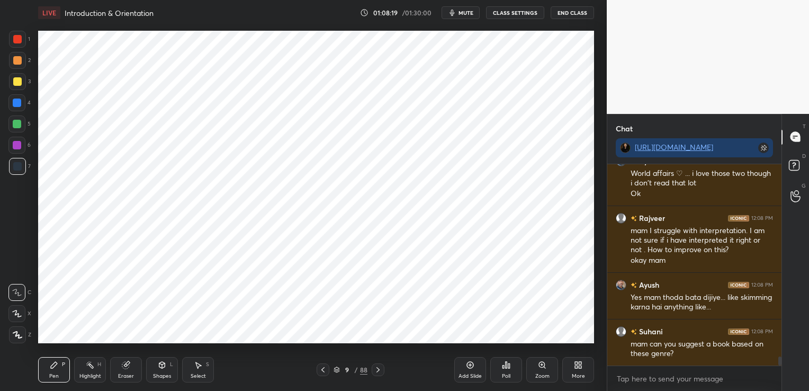
click at [378, 365] on icon at bounding box center [378, 369] width 8 height 8
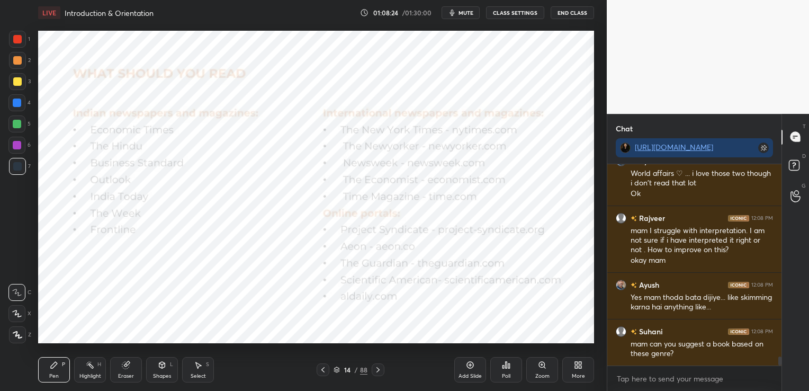
click at [125, 367] on icon at bounding box center [125, 365] width 7 height 7
click at [17, 331] on span "Erase all" at bounding box center [17, 334] width 16 height 7
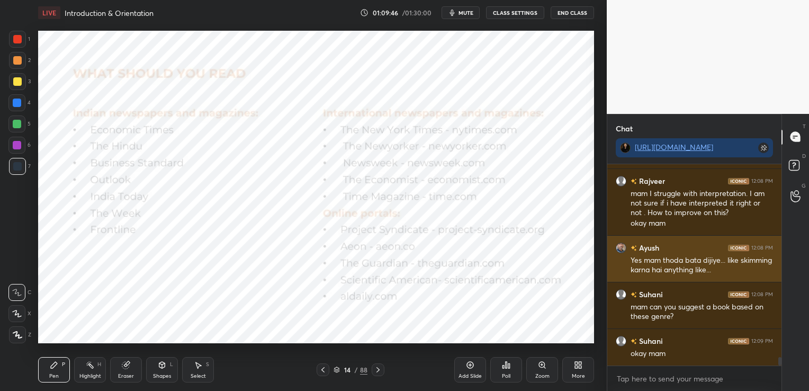
scroll to position [4486, 0]
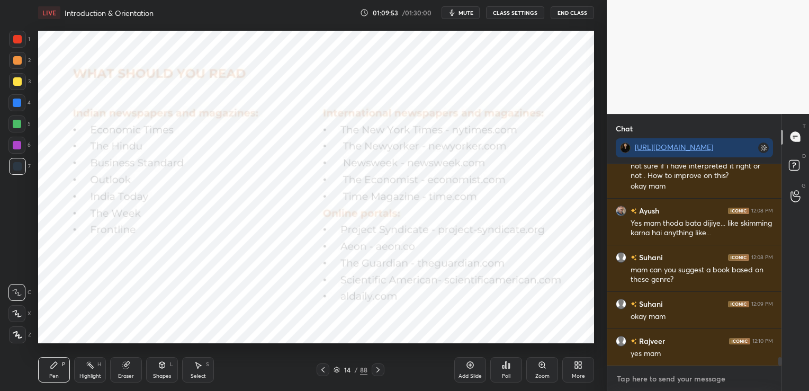
type textarea "x"
click at [700, 375] on textarea at bounding box center [694, 378] width 157 height 17
paste textarea "[URL][DOMAIN_NAME]"
type textarea "[URL][DOMAIN_NAME]"
type textarea "x"
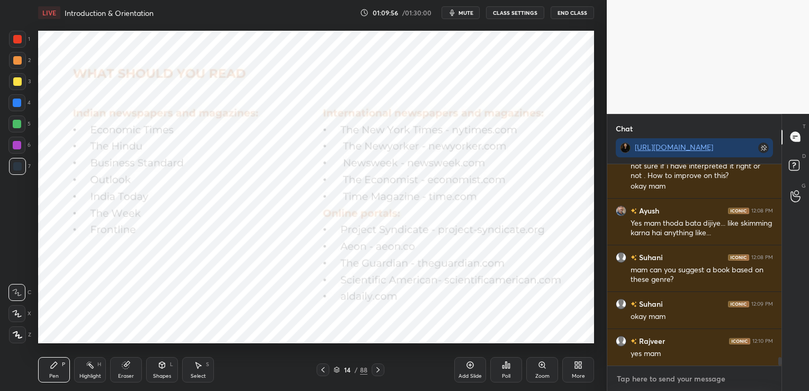
scroll to position [0, 0]
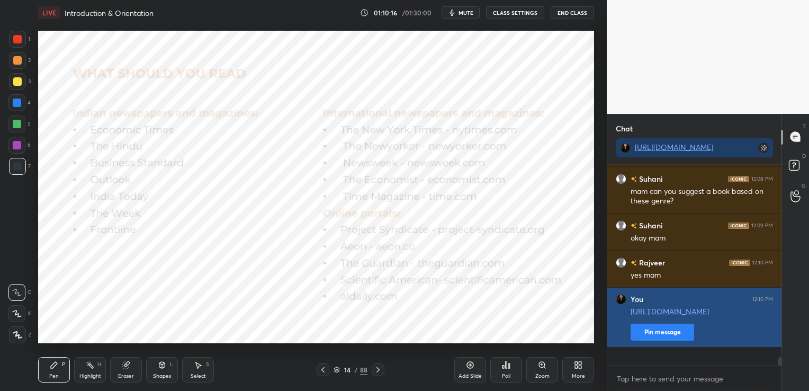
click at [668, 340] on button "Pin message" at bounding box center [662, 331] width 64 height 17
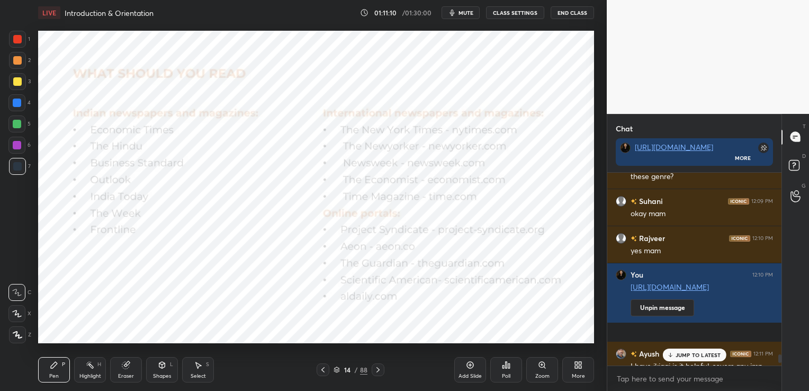
scroll to position [4630, 0]
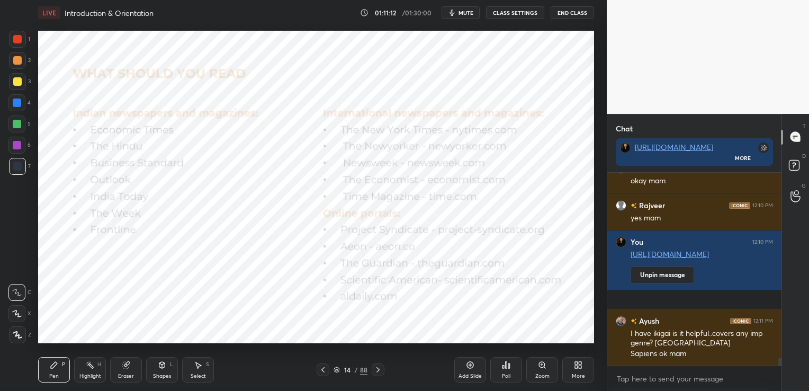
click at [128, 377] on div "Eraser" at bounding box center [126, 375] width 16 height 5
click at [14, 337] on span "Erase all" at bounding box center [17, 334] width 16 height 7
click at [474, 368] on div "Add Slide" at bounding box center [470, 369] width 32 height 25
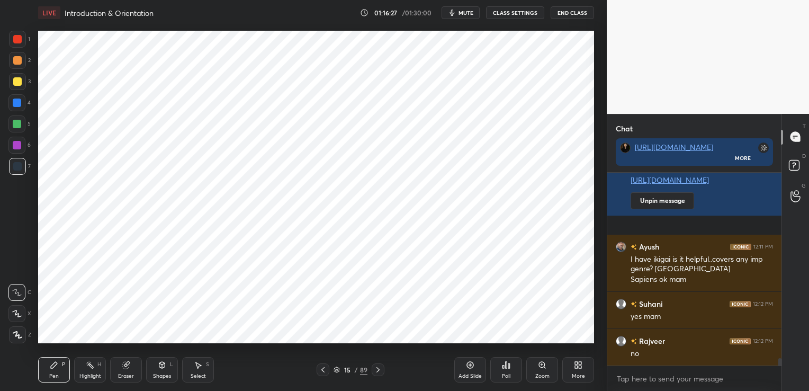
scroll to position [4750, 0]
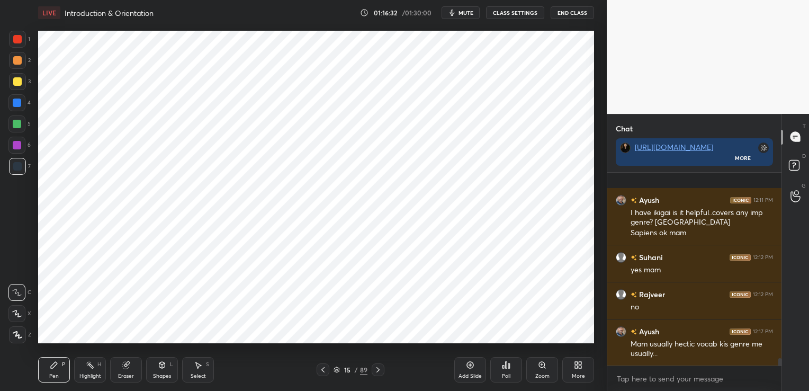
click at [127, 367] on icon at bounding box center [125, 365] width 7 height 7
click at [18, 332] on span "Erase all" at bounding box center [17, 334] width 16 height 7
type textarea "x"
click at [644, 374] on textarea at bounding box center [694, 378] width 157 height 17
paste textarea "[URL][DOMAIN_NAME]"
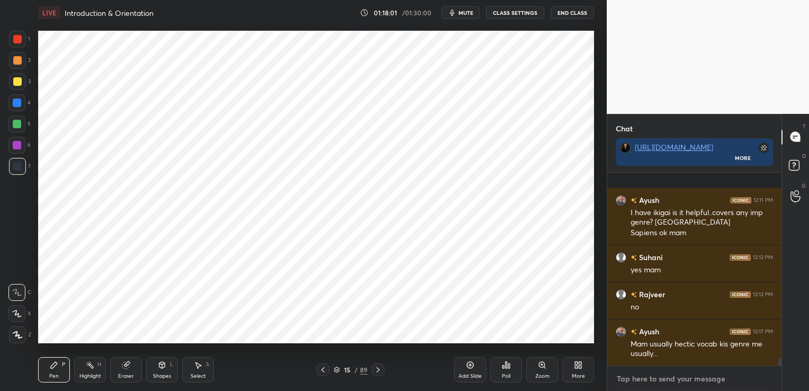
type textarea "[URL][DOMAIN_NAME]"
type textarea "x"
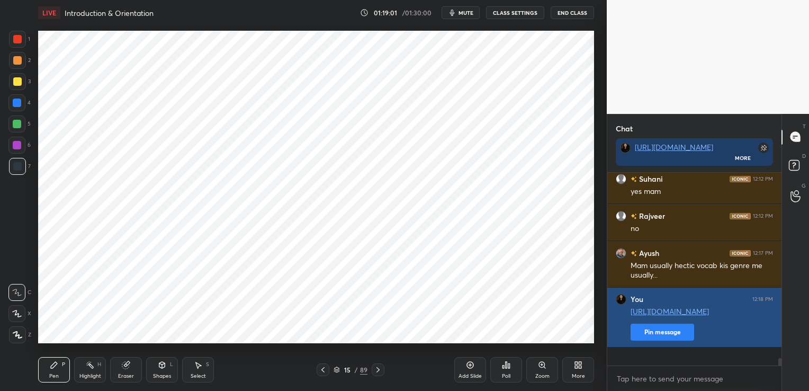
click at [667, 340] on button "Pin message" at bounding box center [662, 331] width 64 height 17
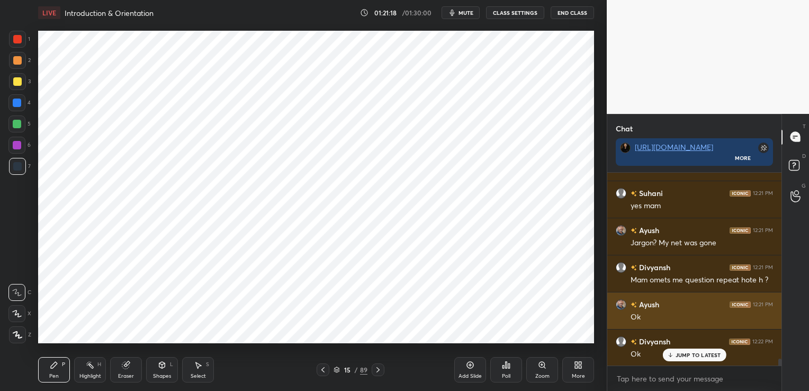
scroll to position [5088, 0]
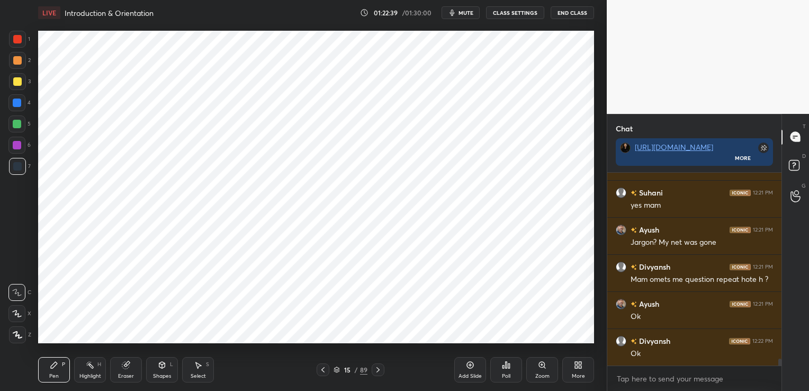
click at [128, 369] on div "Eraser" at bounding box center [126, 369] width 32 height 25
click at [21, 336] on span "Erase all" at bounding box center [17, 334] width 16 height 7
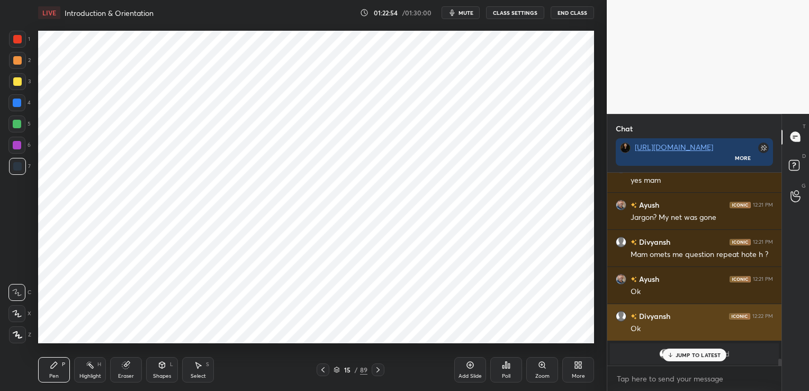
scroll to position [5113, 0]
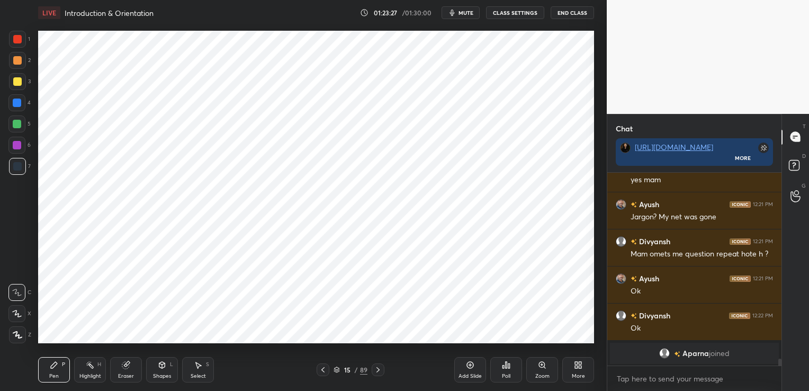
click at [384, 370] on div "15 / 89" at bounding box center [350, 369] width 208 height 13
click at [377, 366] on icon at bounding box center [378, 369] width 8 height 8
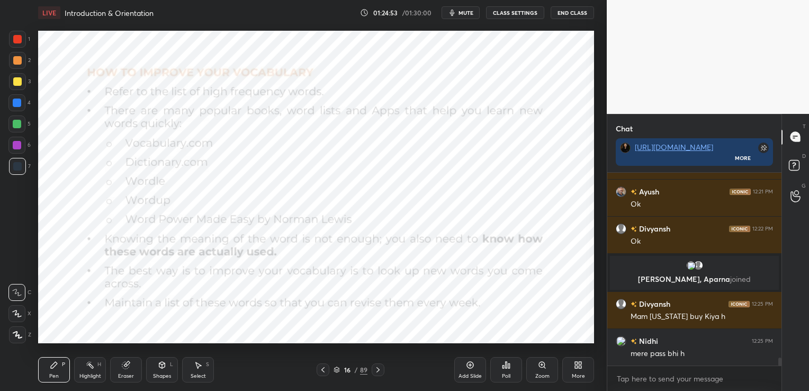
scroll to position [4630, 0]
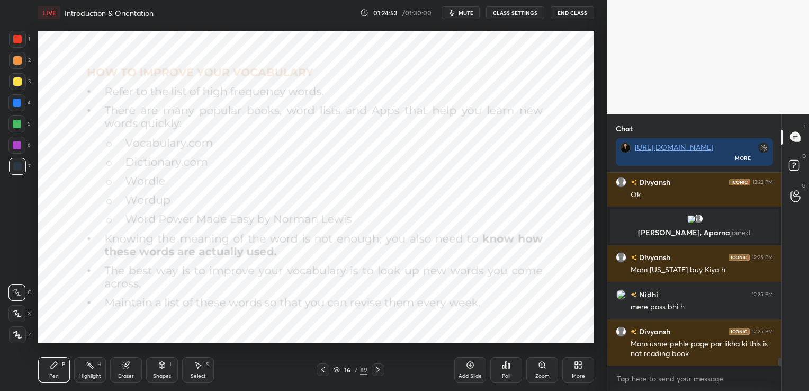
click at [129, 367] on icon at bounding box center [125, 365] width 7 height 7
click at [24, 334] on span "Erase all" at bounding box center [17, 334] width 16 height 7
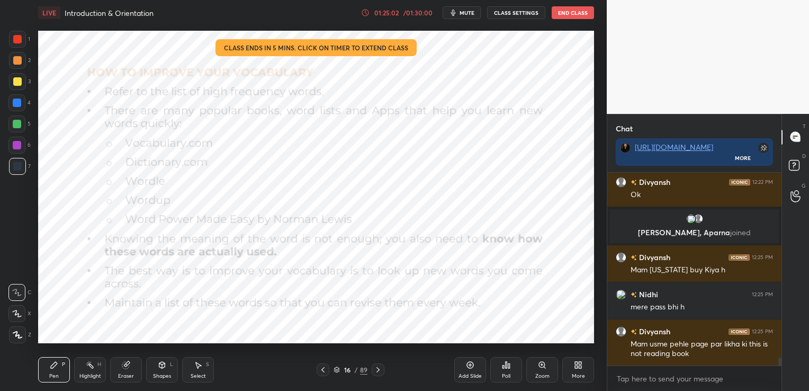
click at [392, 12] on div "01:25:02" at bounding box center [387, 13] width 30 height 6
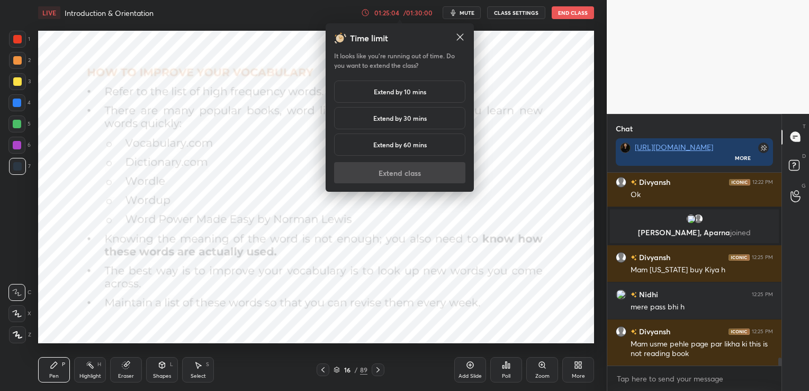
click at [403, 86] on div "Extend by 10 mins" at bounding box center [399, 91] width 131 height 22
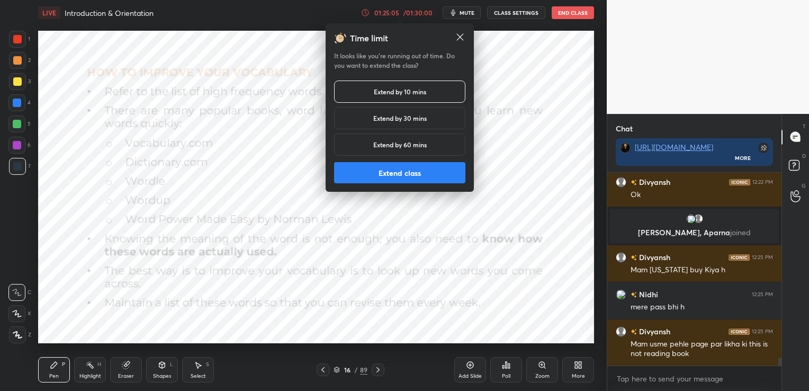
click at [417, 180] on button "Extend class" at bounding box center [399, 172] width 131 height 21
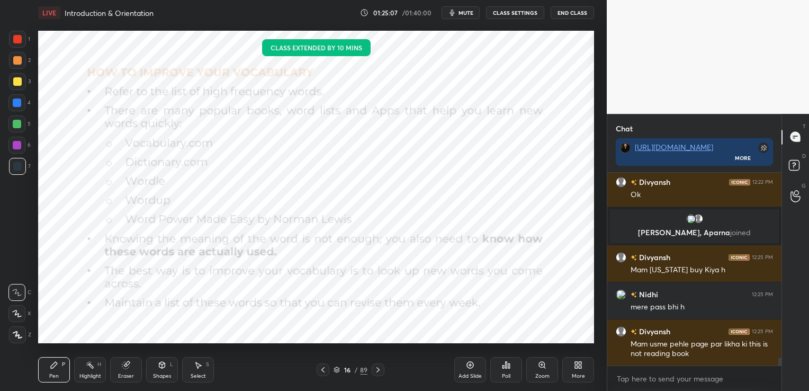
click at [381, 368] on icon at bounding box center [378, 369] width 8 height 8
click at [380, 369] on icon at bounding box center [378, 369] width 8 height 8
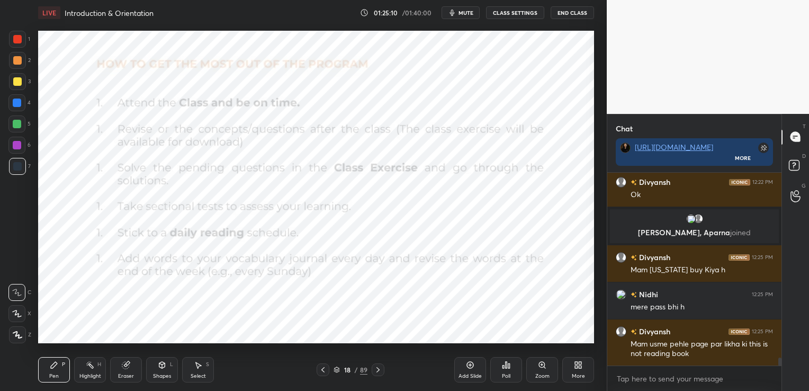
scroll to position [4640, 0]
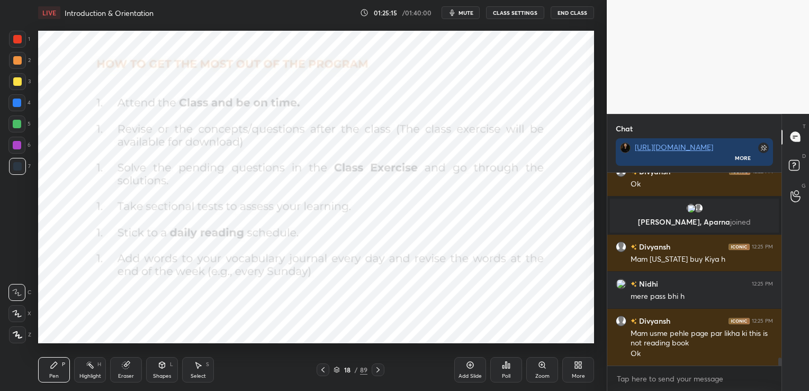
click at [339, 369] on icon at bounding box center [336, 369] width 6 height 6
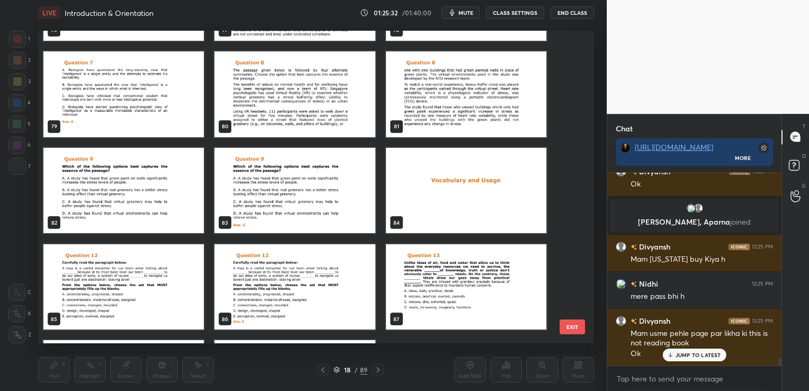
scroll to position [4696, 0]
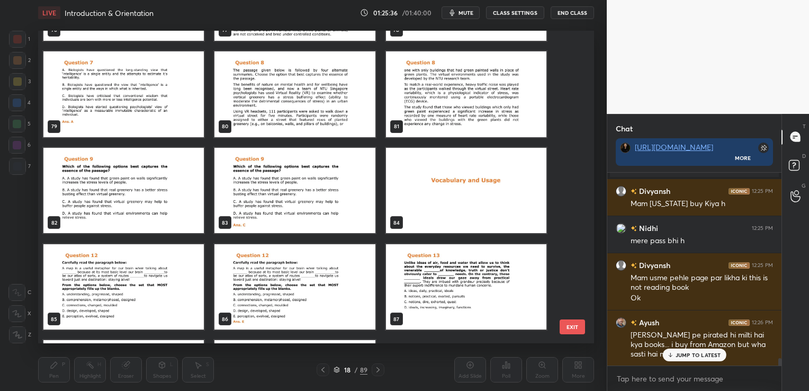
click at [324, 369] on div at bounding box center [323, 369] width 13 height 13
click at [338, 369] on icon at bounding box center [336, 369] width 6 height 6
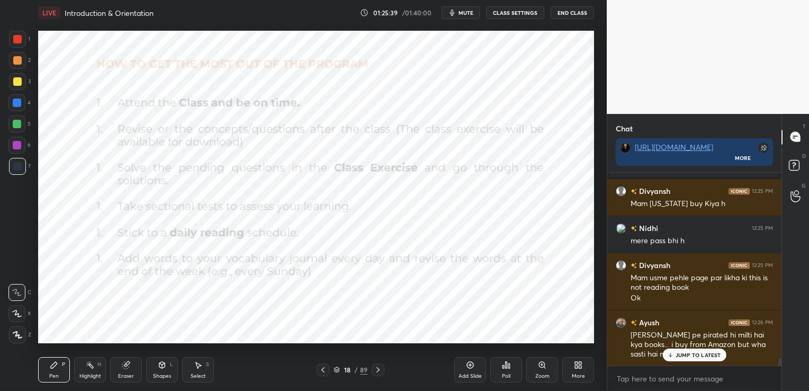
click at [324, 366] on icon at bounding box center [323, 369] width 8 height 8
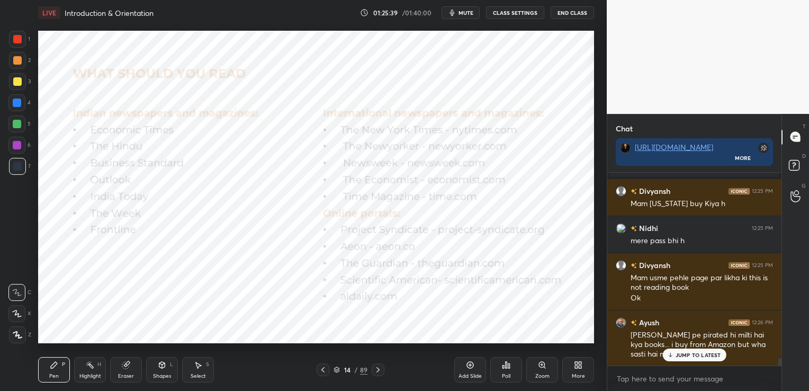
click at [324, 366] on icon at bounding box center [323, 369] width 8 height 8
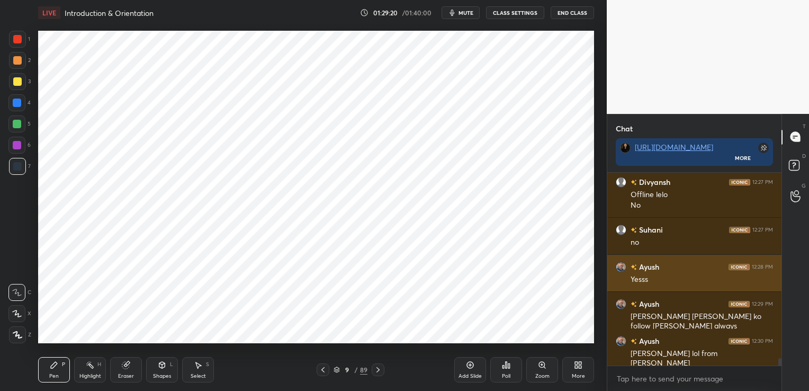
scroll to position [4939, 0]
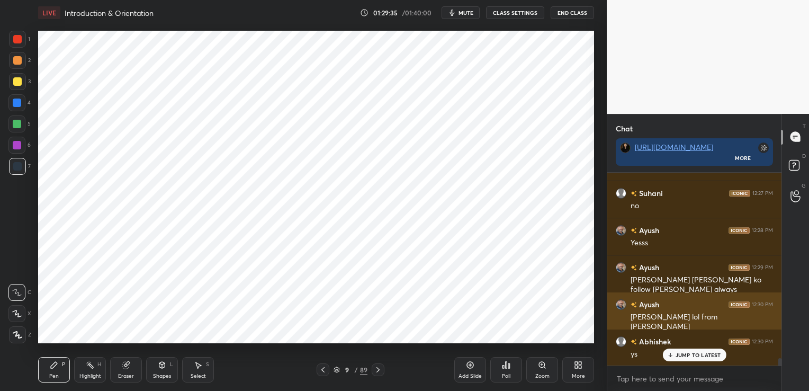
click at [620, 305] on img "grid" at bounding box center [621, 304] width 11 height 11
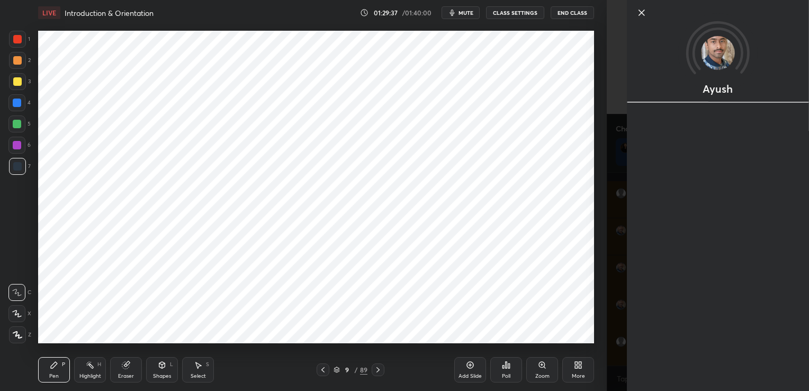
scroll to position [4996, 0]
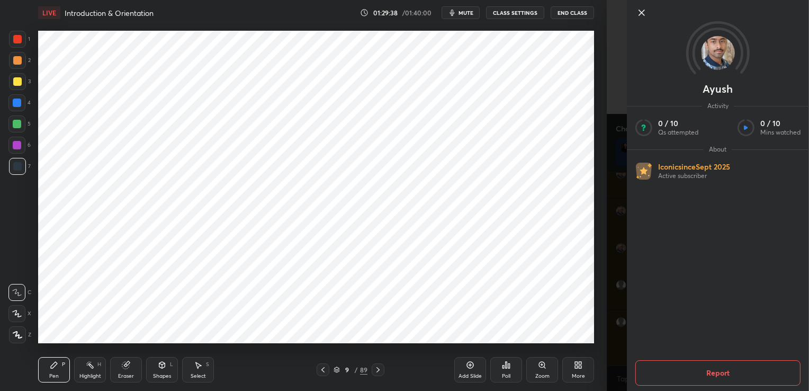
click at [644, 12] on icon at bounding box center [641, 12] width 13 height 13
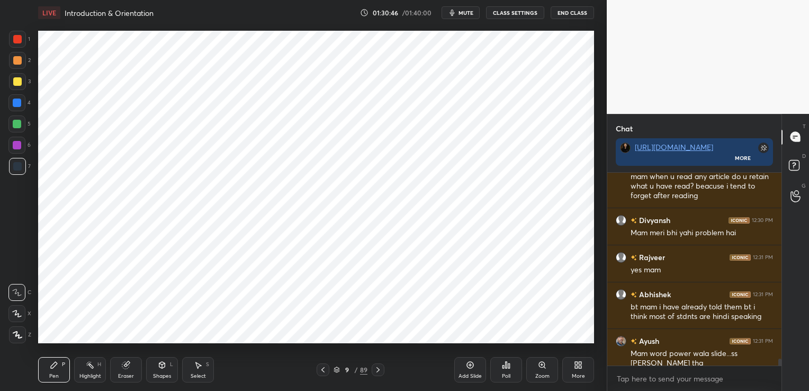
scroll to position [5191, 0]
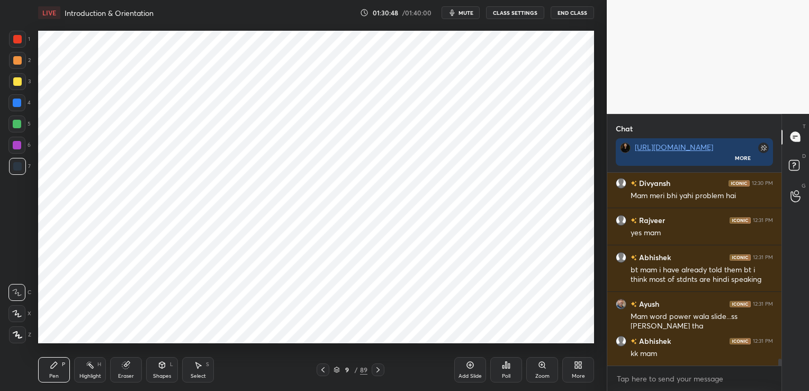
click at [376, 369] on icon at bounding box center [378, 369] width 8 height 8
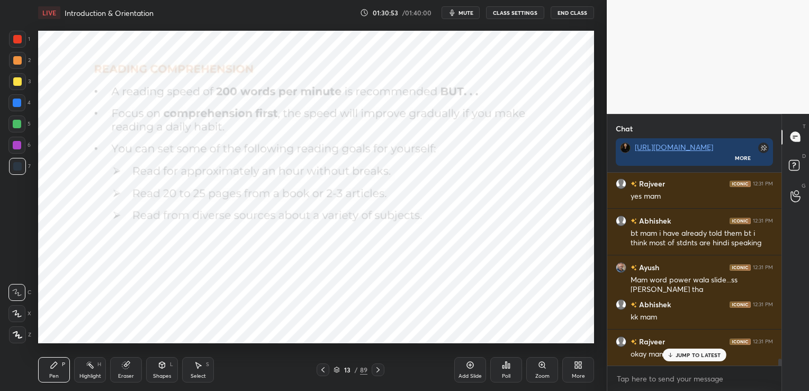
click at [377, 369] on icon at bounding box center [378, 369] width 8 height 8
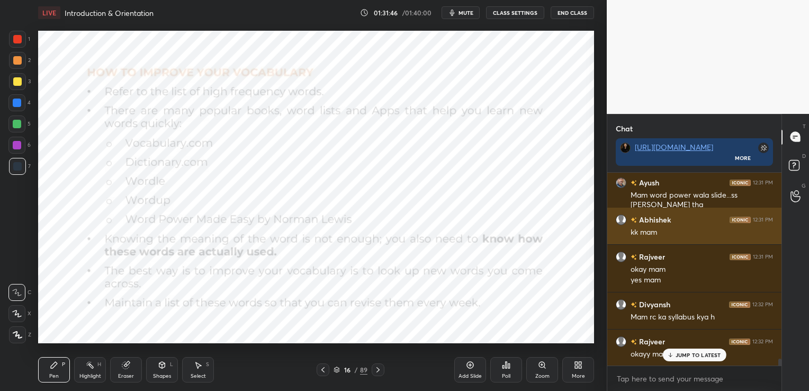
scroll to position [5350, 0]
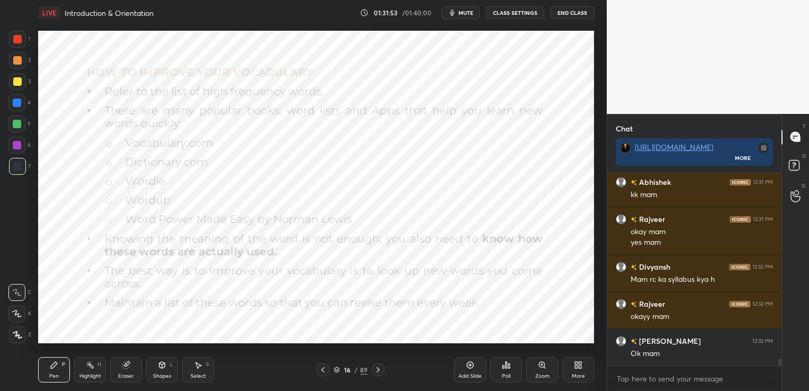
click at [337, 367] on icon at bounding box center [336, 368] width 5 height 3
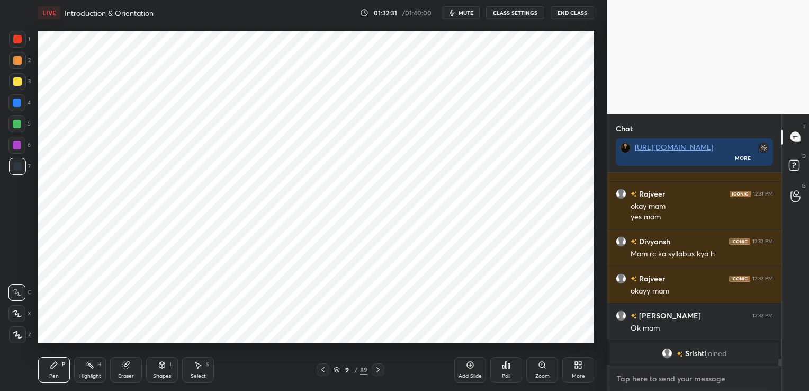
type textarea "x"
click at [641, 373] on textarea at bounding box center [694, 378] width 157 height 17
paste textarea "Intro to VARC RC - Building Reading Skills - Thought flow 1 RC - Building Readi…"
type textarea "Intro to VARC RC - Building Reading Skills - Thought flow 1 RC - Building Readi…"
type textarea "x"
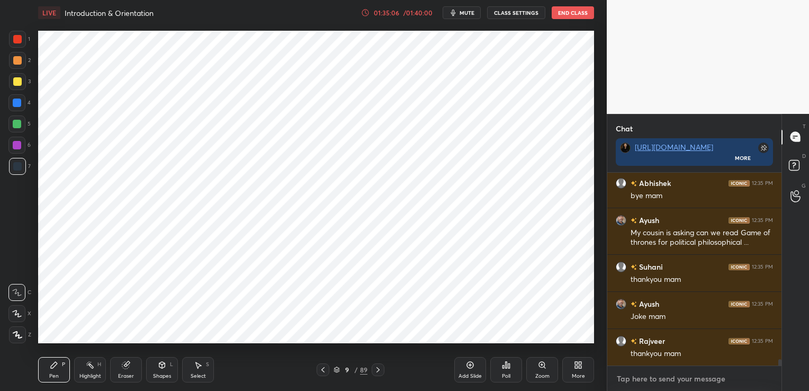
scroll to position [4, 3]
click at [565, 8] on button "End Class" at bounding box center [573, 12] width 42 height 13
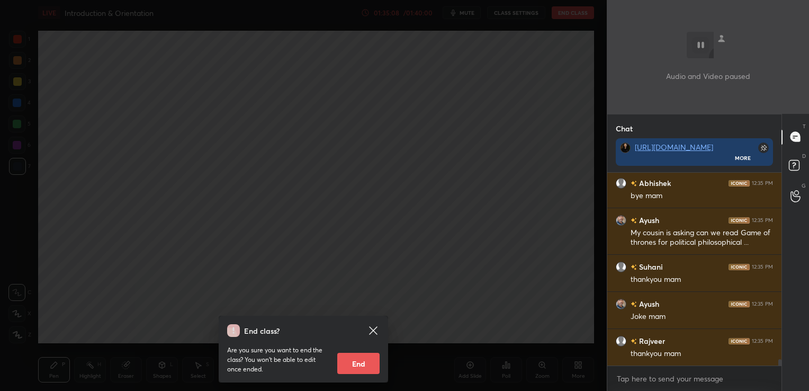
scroll to position [5862, 0]
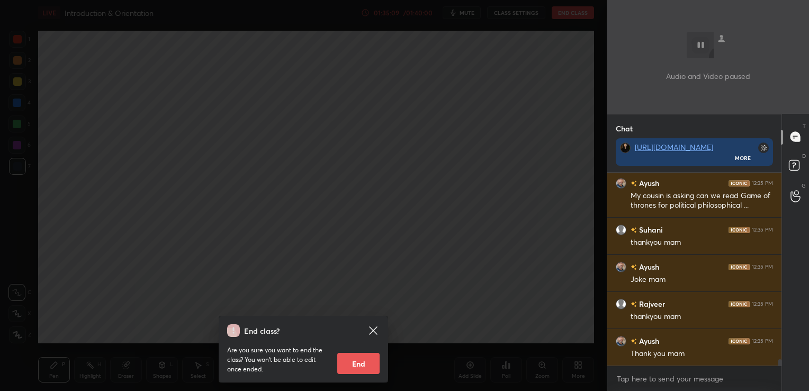
click at [366, 362] on button "End" at bounding box center [358, 363] width 42 height 21
type textarea "x"
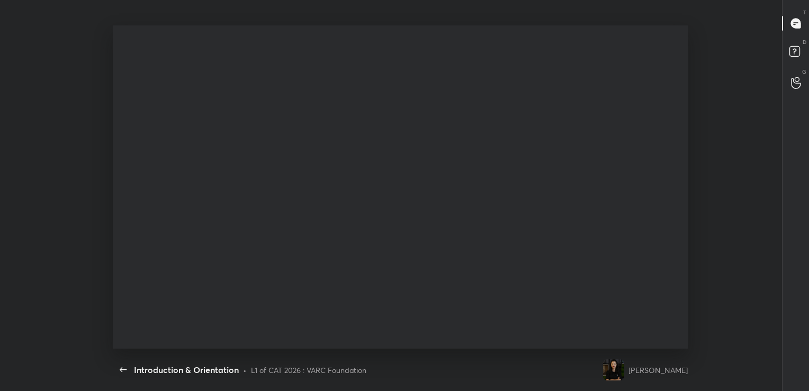
scroll to position [3, 3]
